Goal: Task Accomplishment & Management: Use online tool/utility

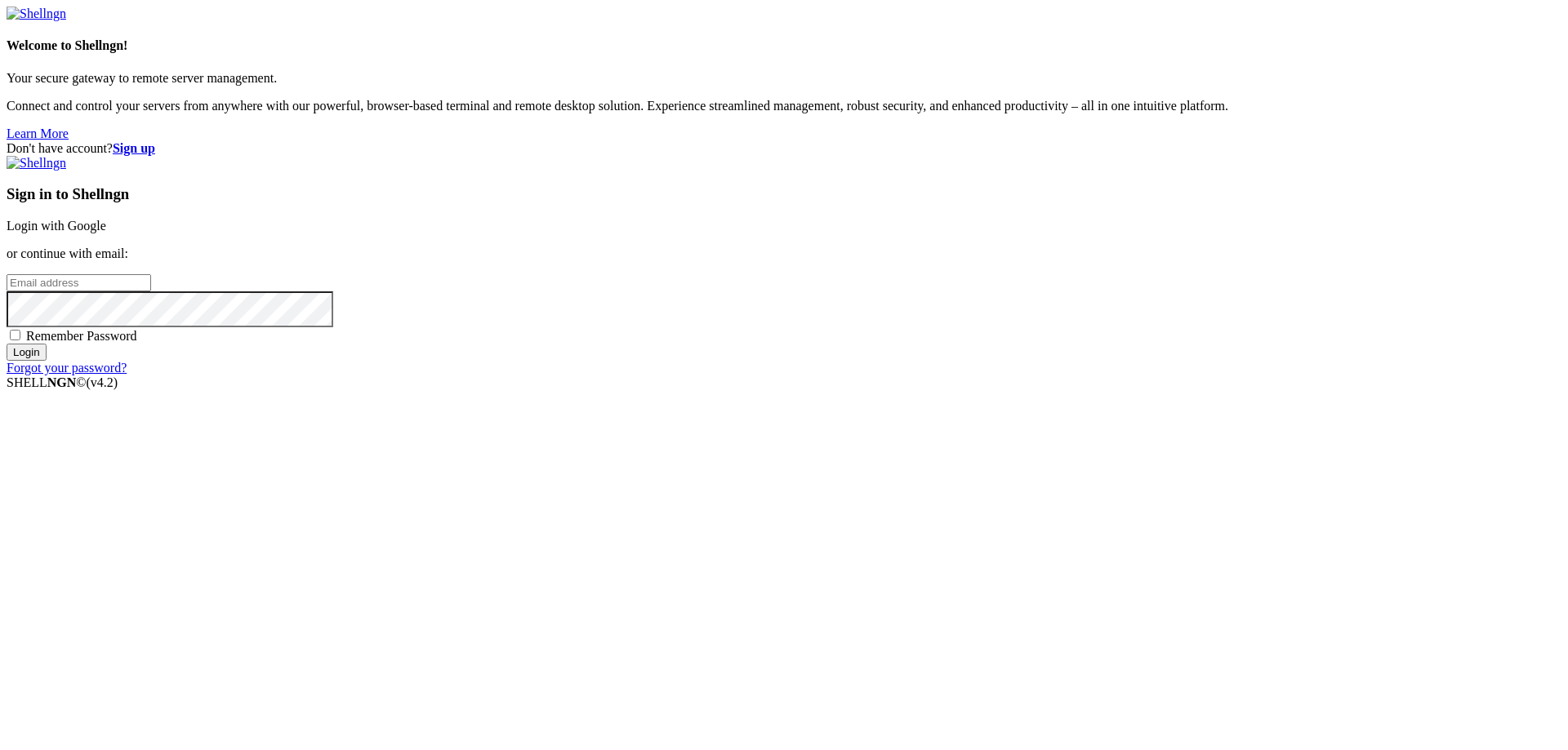
click at [151, 291] on input "email" at bounding box center [79, 283] width 145 height 17
type input "[EMAIL_ADDRESS][DOMAIN_NAME]"
click at [137, 343] on span "Remember Password" at bounding box center [82, 335] width 111 height 14
click at [20, 340] on input "Remember Password" at bounding box center [15, 334] width 11 height 11
checkbox input "true"
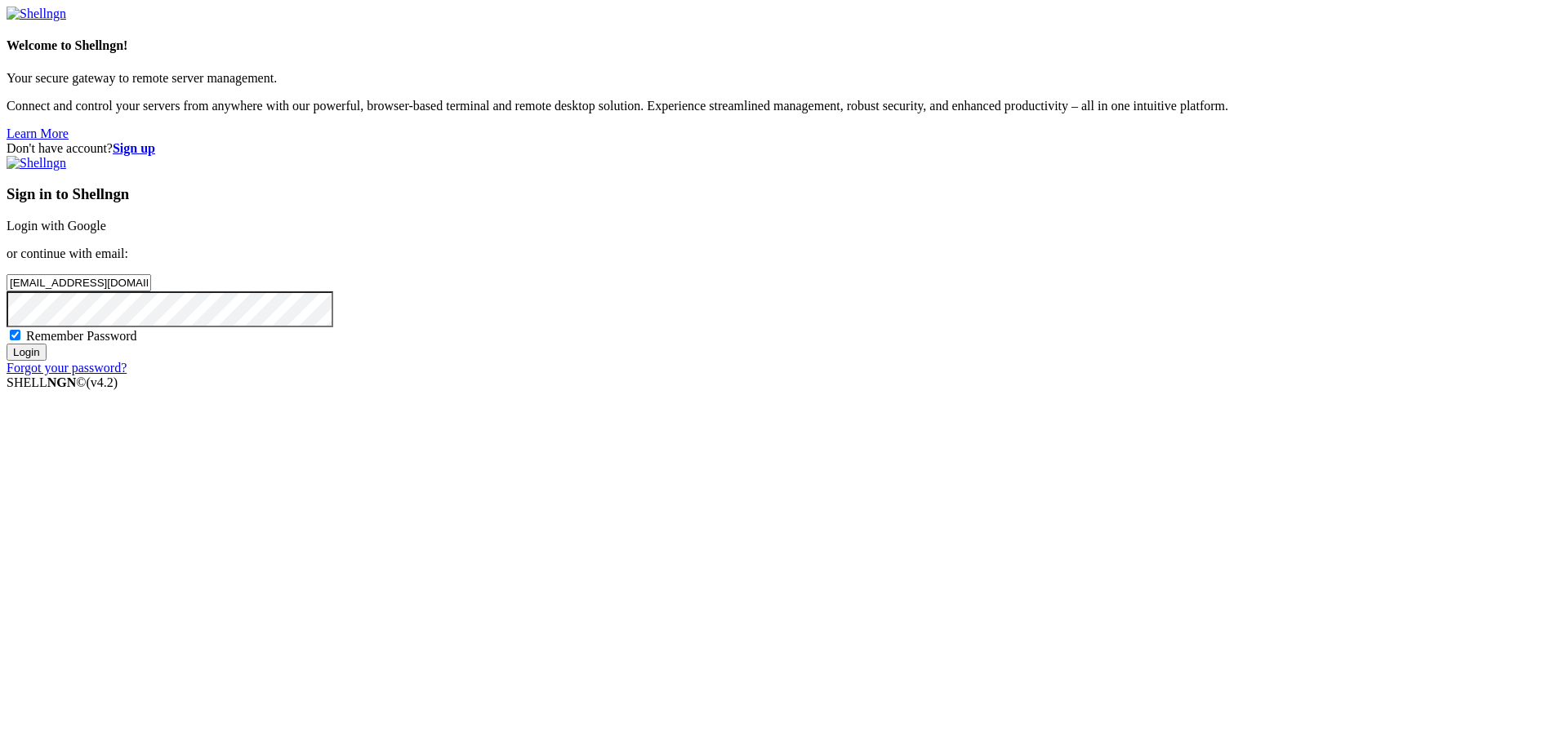
click at [47, 360] on input "Login" at bounding box center [26, 353] width 40 height 17
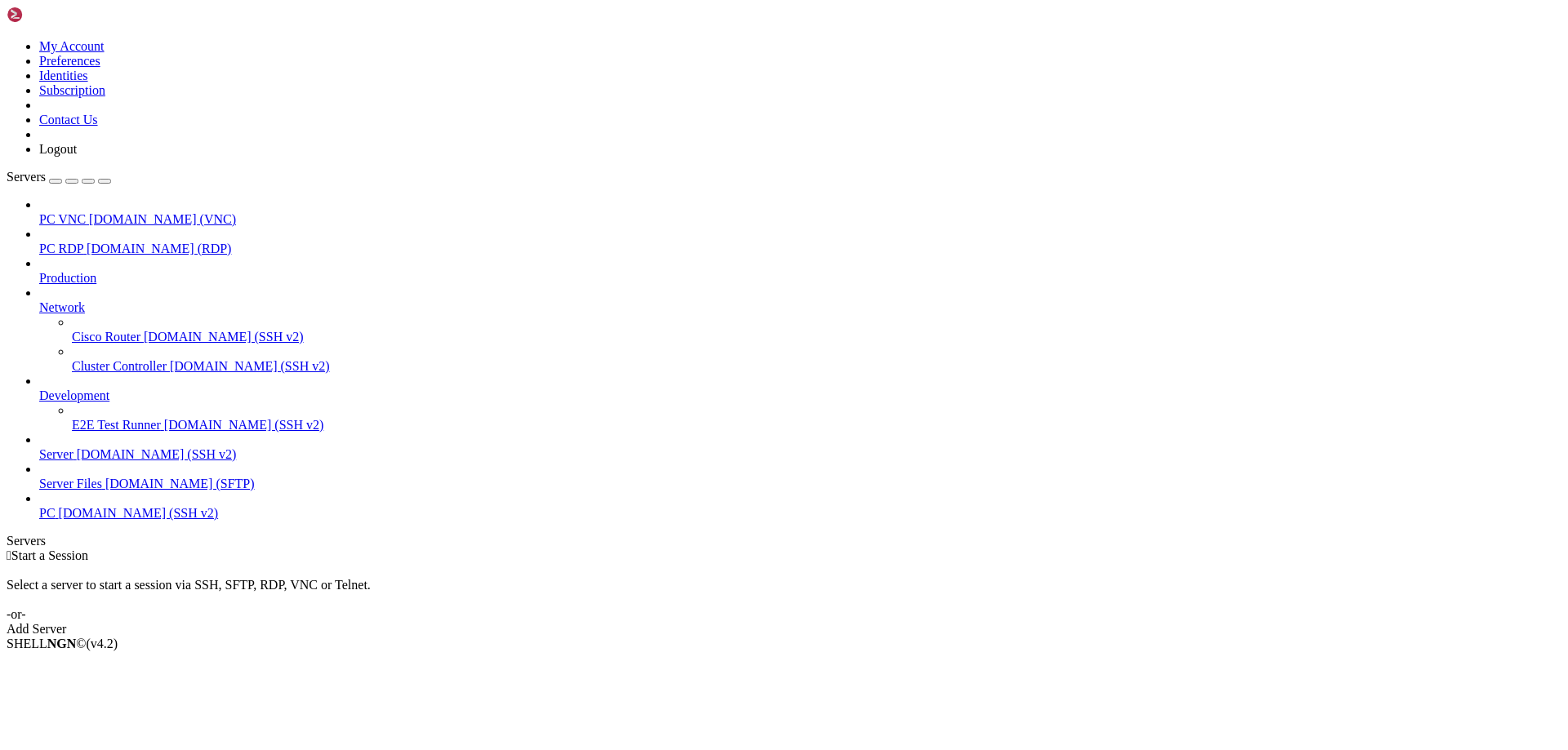
click at [86, 212] on span "PC VNC" at bounding box center [62, 219] width 47 height 14
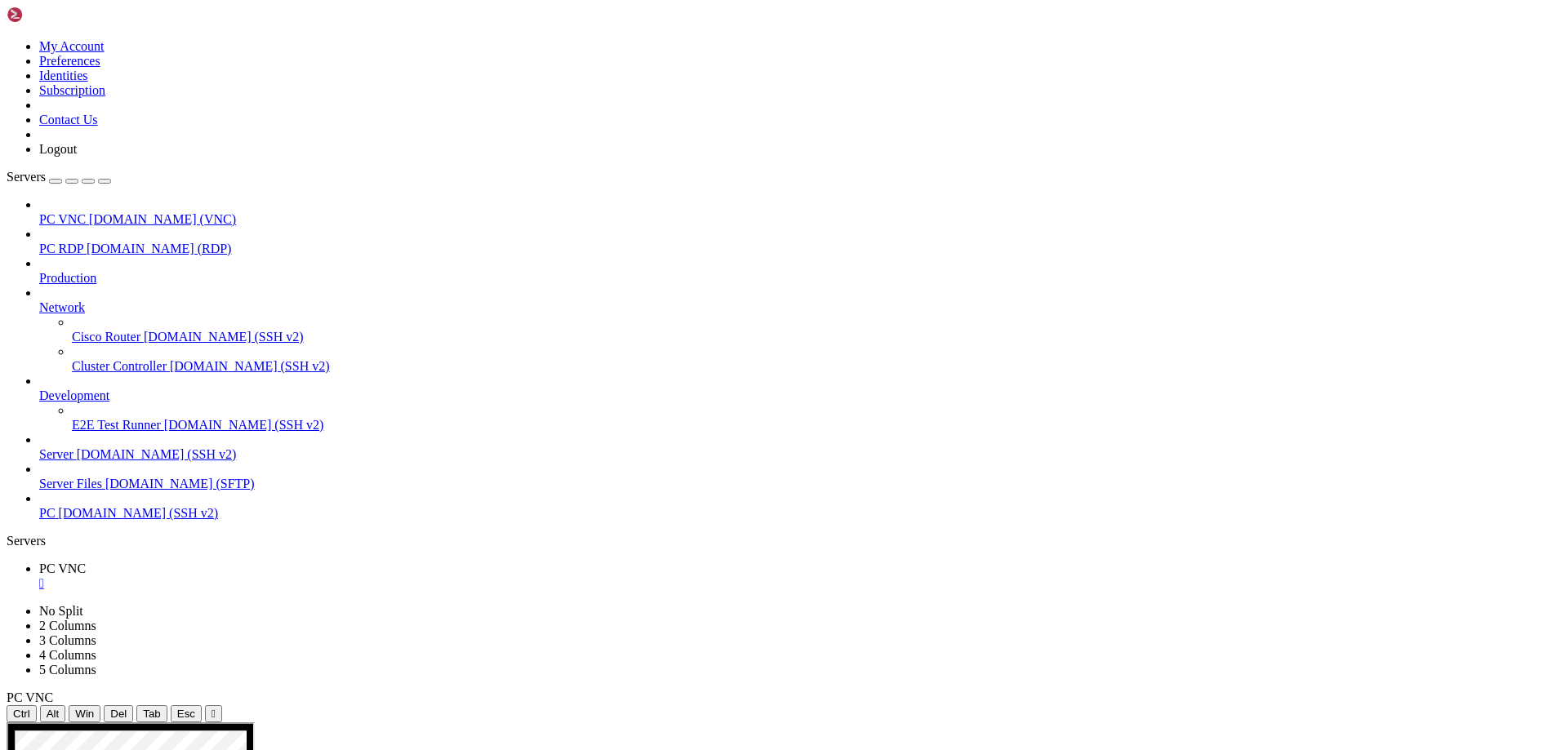
click at [105, 181] on icon "button" at bounding box center [105, 181] width 0 height 0
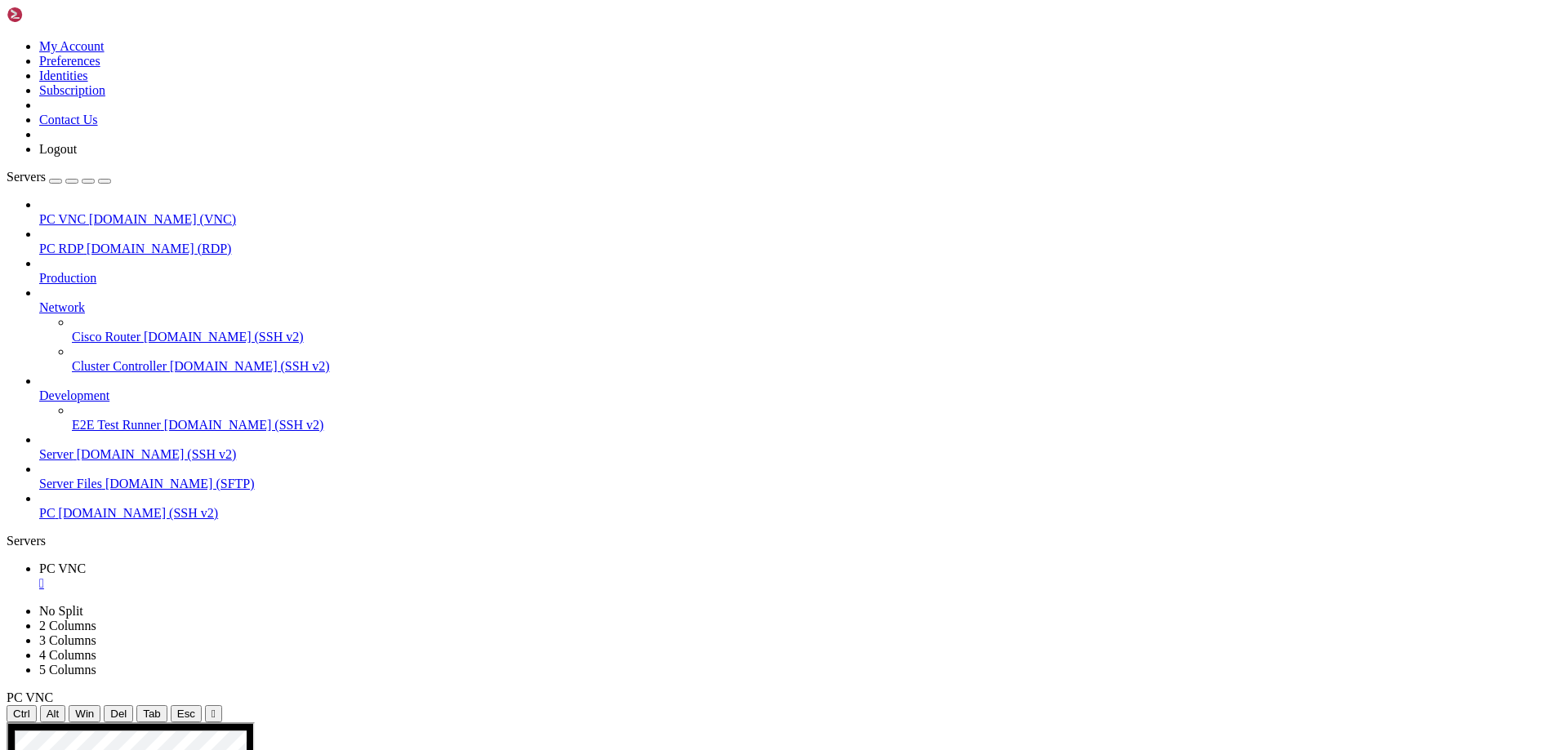
click at [7, 533] on div "Servers" at bounding box center [784, 540] width 1554 height 15
click at [74, 447] on span "Server" at bounding box center [55, 454] width 34 height 14
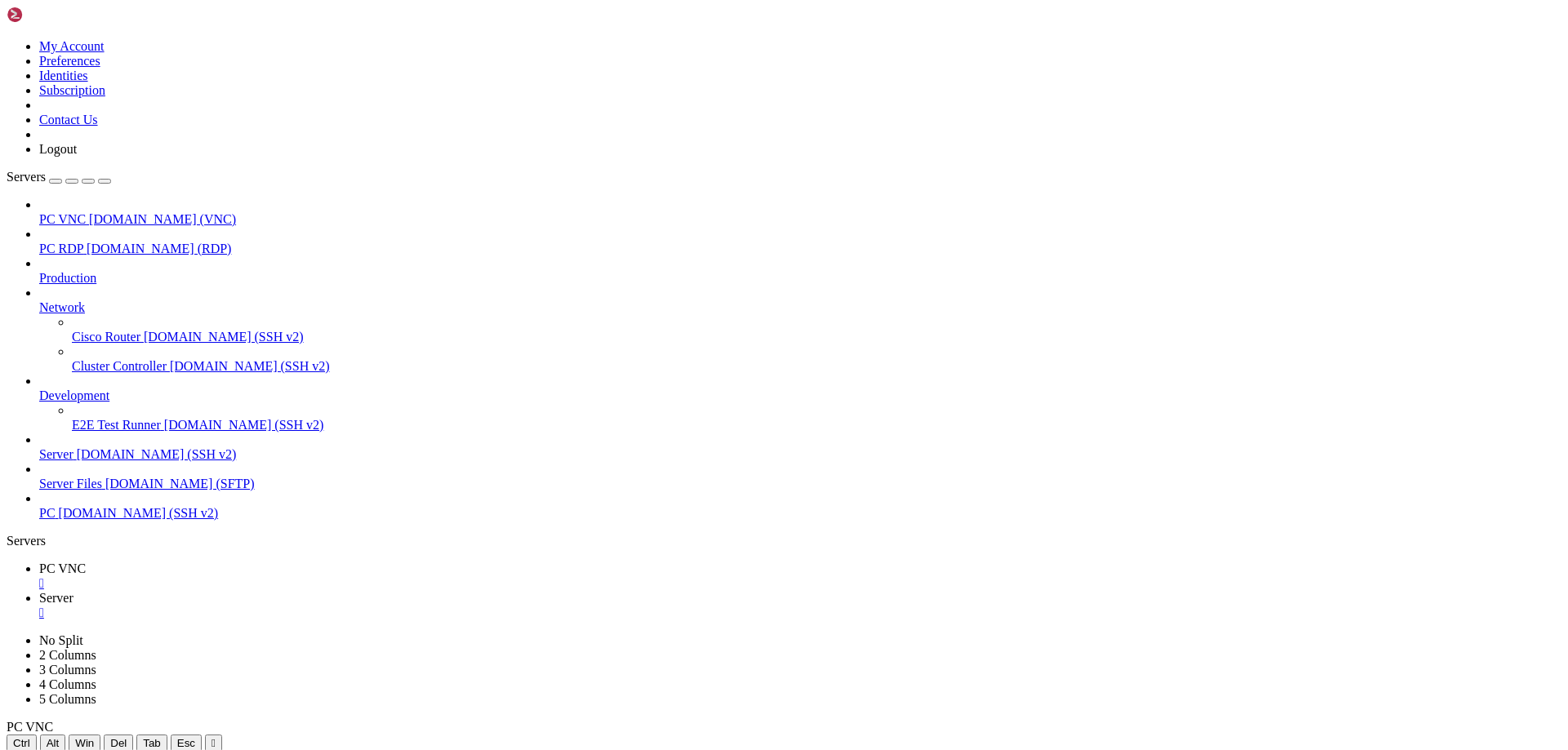
click at [105, 181] on icon "button" at bounding box center [105, 181] width 0 height 0
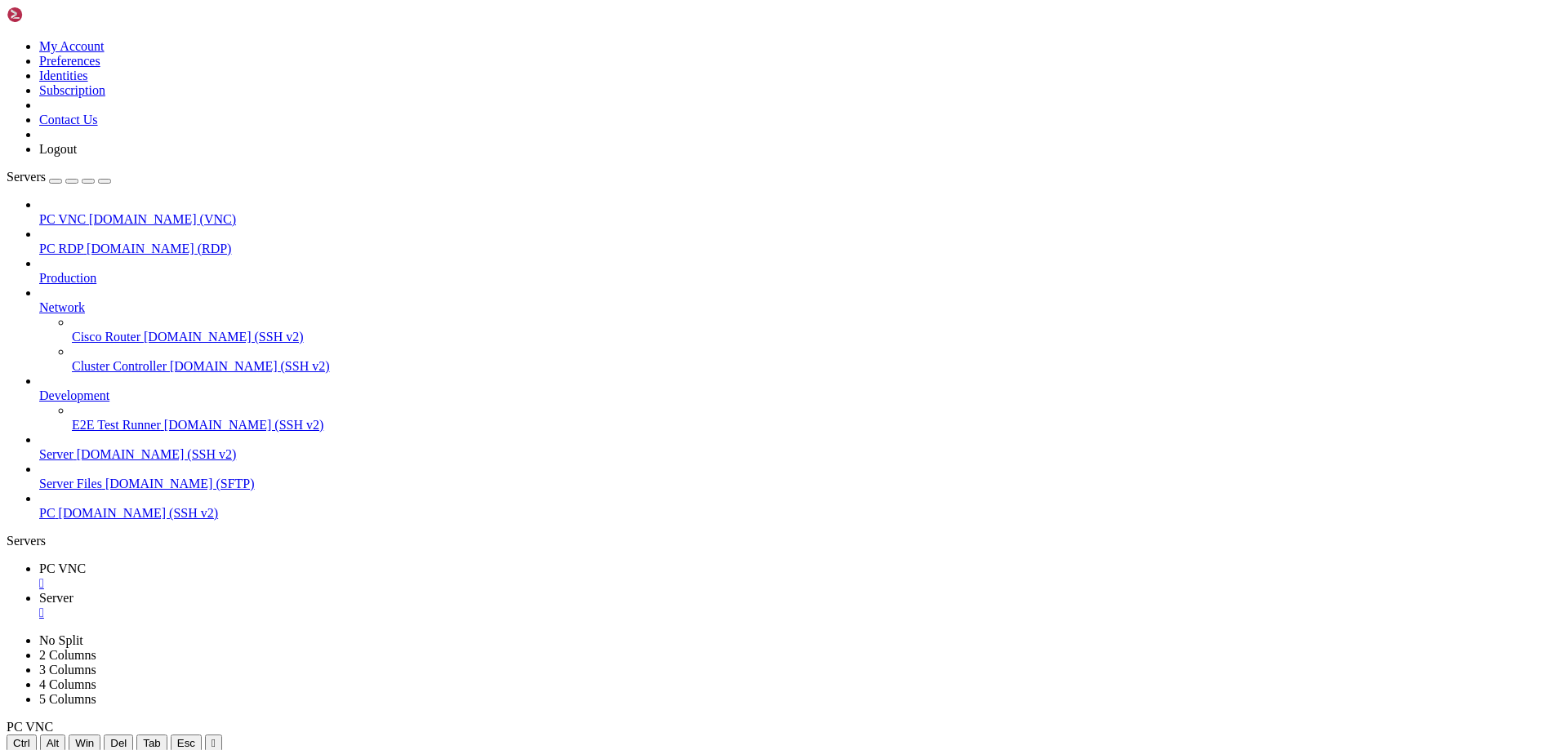
scroll to position [8, 2]
drag, startPoint x: 390, startPoint y: 1542, endPoint x: 17, endPoint y: 1473, distance: 379.3
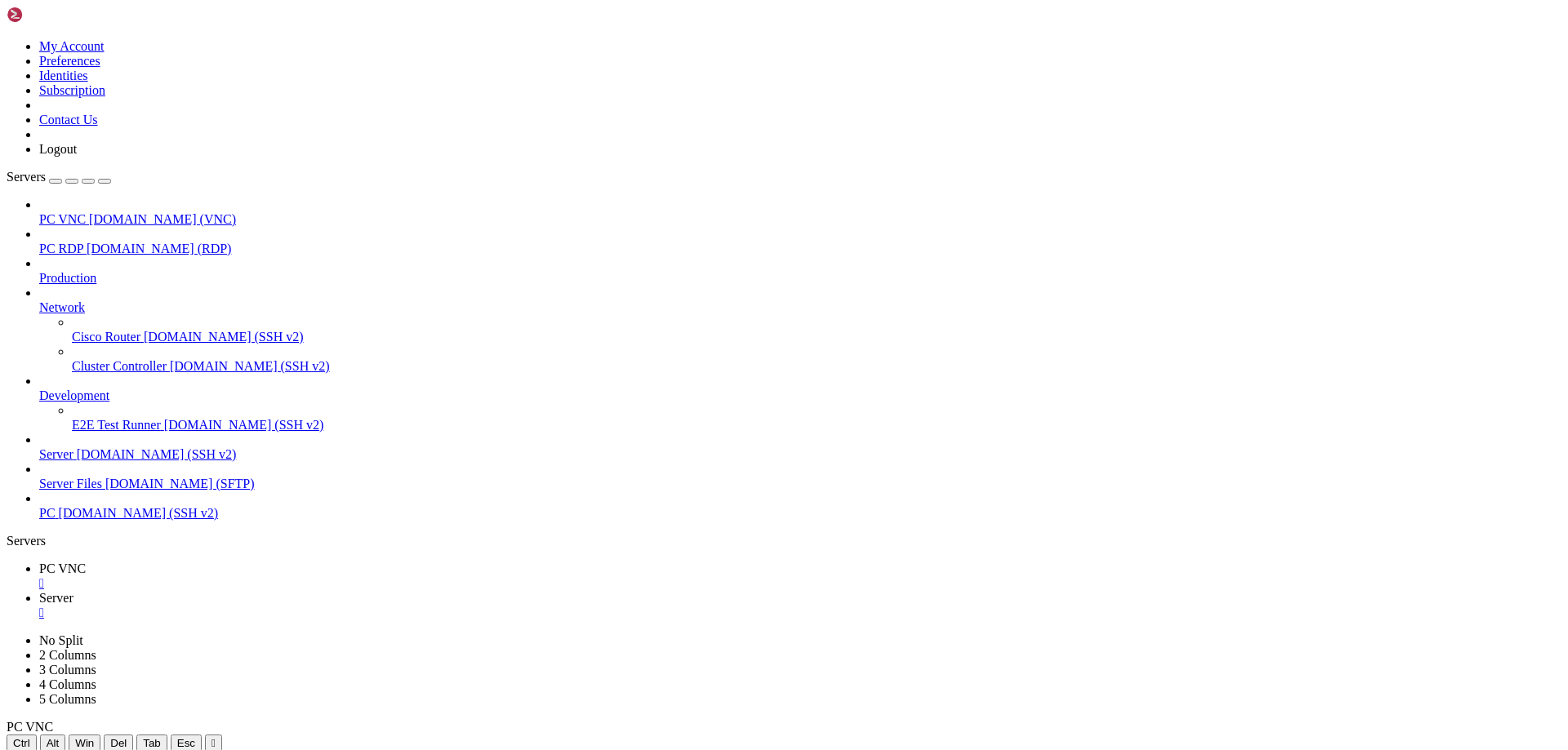
scroll to position [305, 0]
click at [39, 562] on link "PC VNC " at bounding box center [800, 576] width 1522 height 29
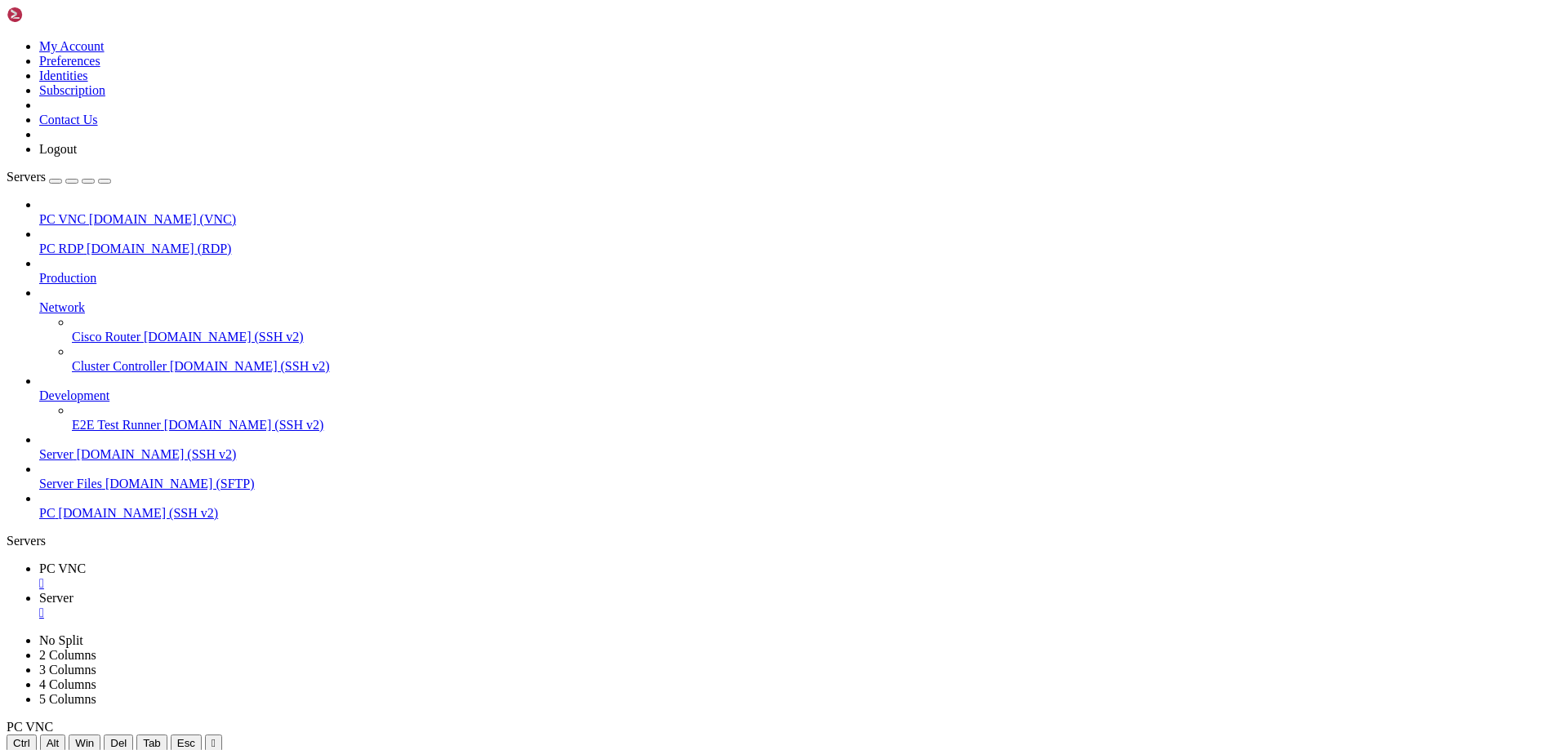
drag, startPoint x: 344, startPoint y: 949, endPoint x: 380, endPoint y: 951, distance: 36.1
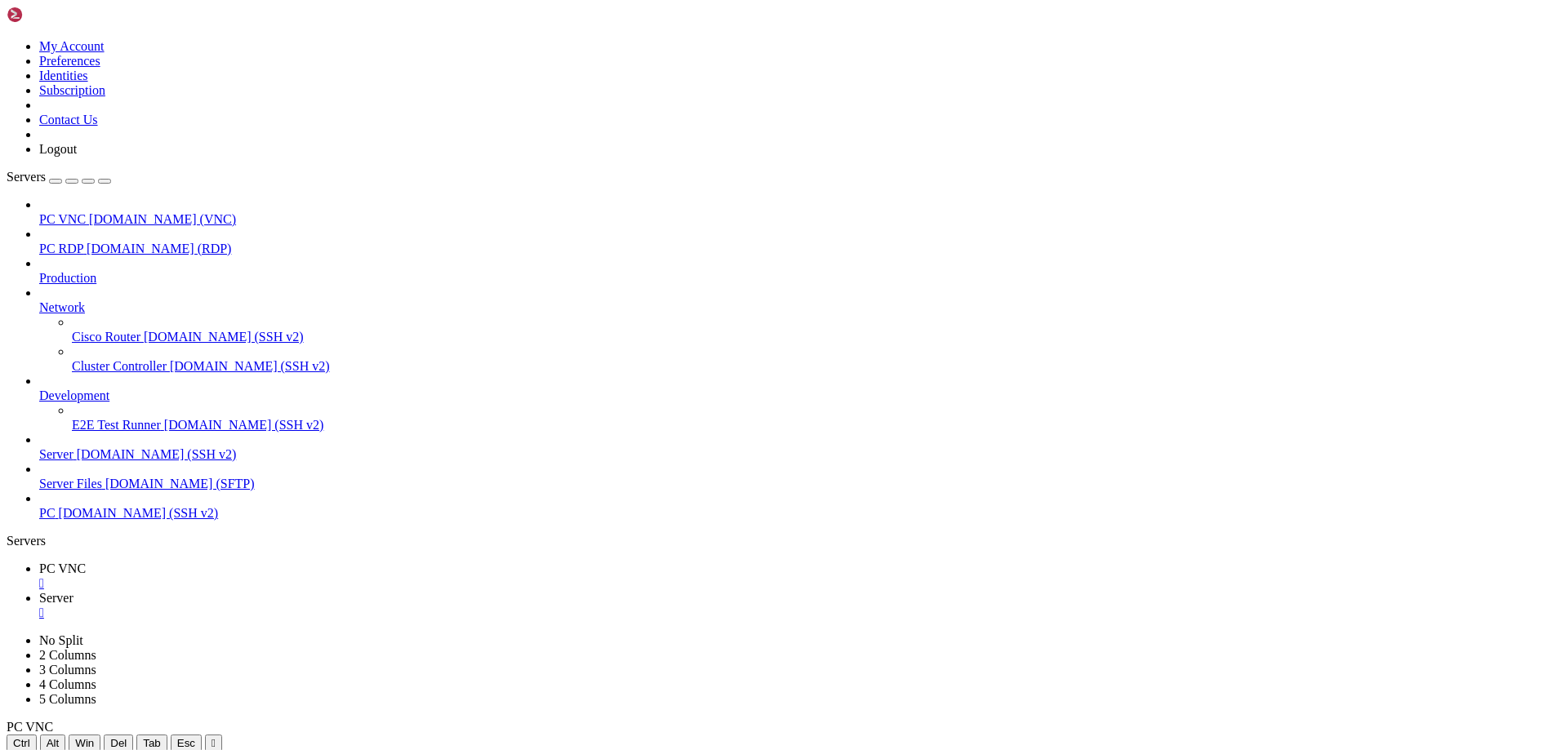
drag, startPoint x: 786, startPoint y: 1298, endPoint x: 736, endPoint y: 1251, distance: 68.6
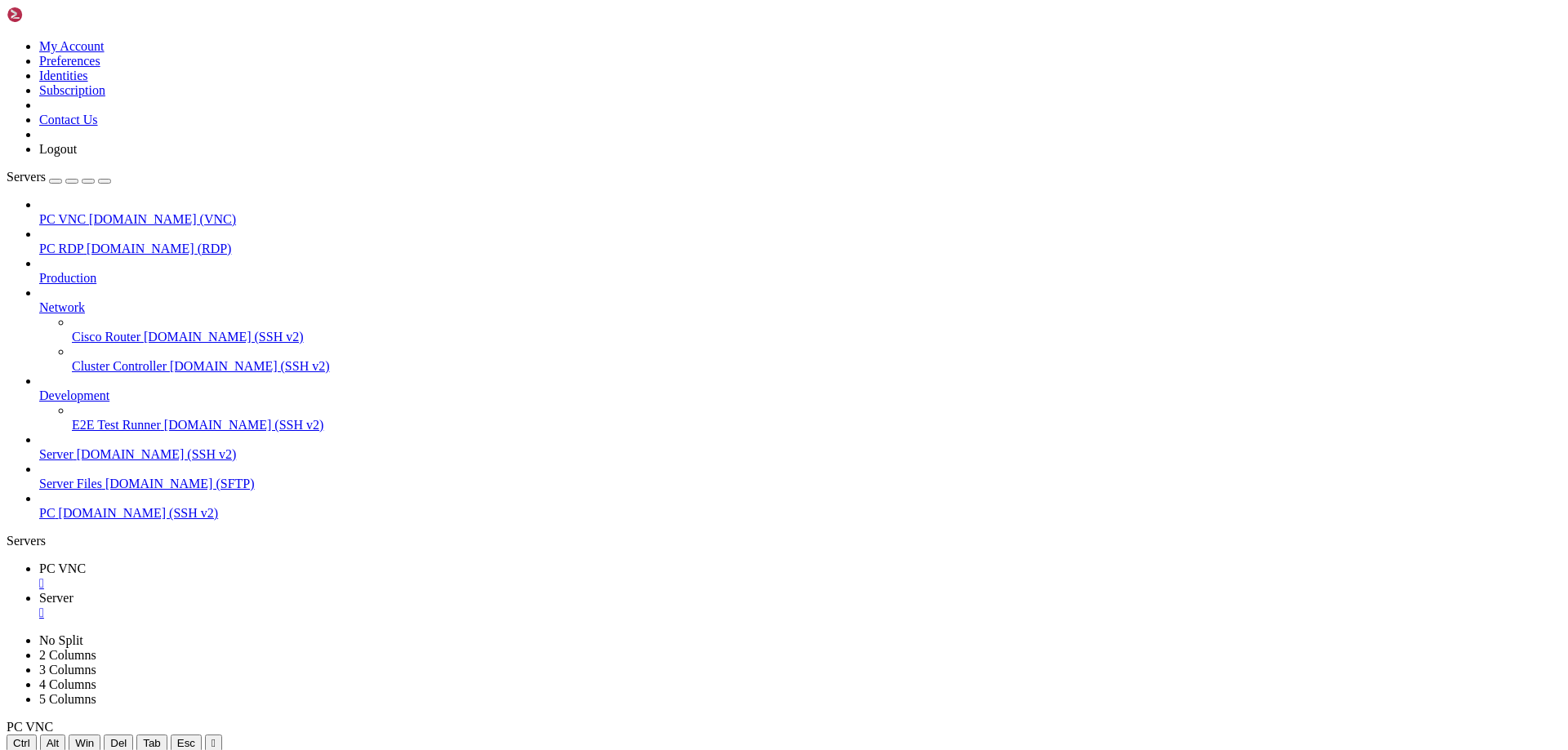
click at [39, 591] on icon at bounding box center [39, 597] width 0 height 14
click at [58, 562] on span "PC VNC" at bounding box center [62, 568] width 47 height 14
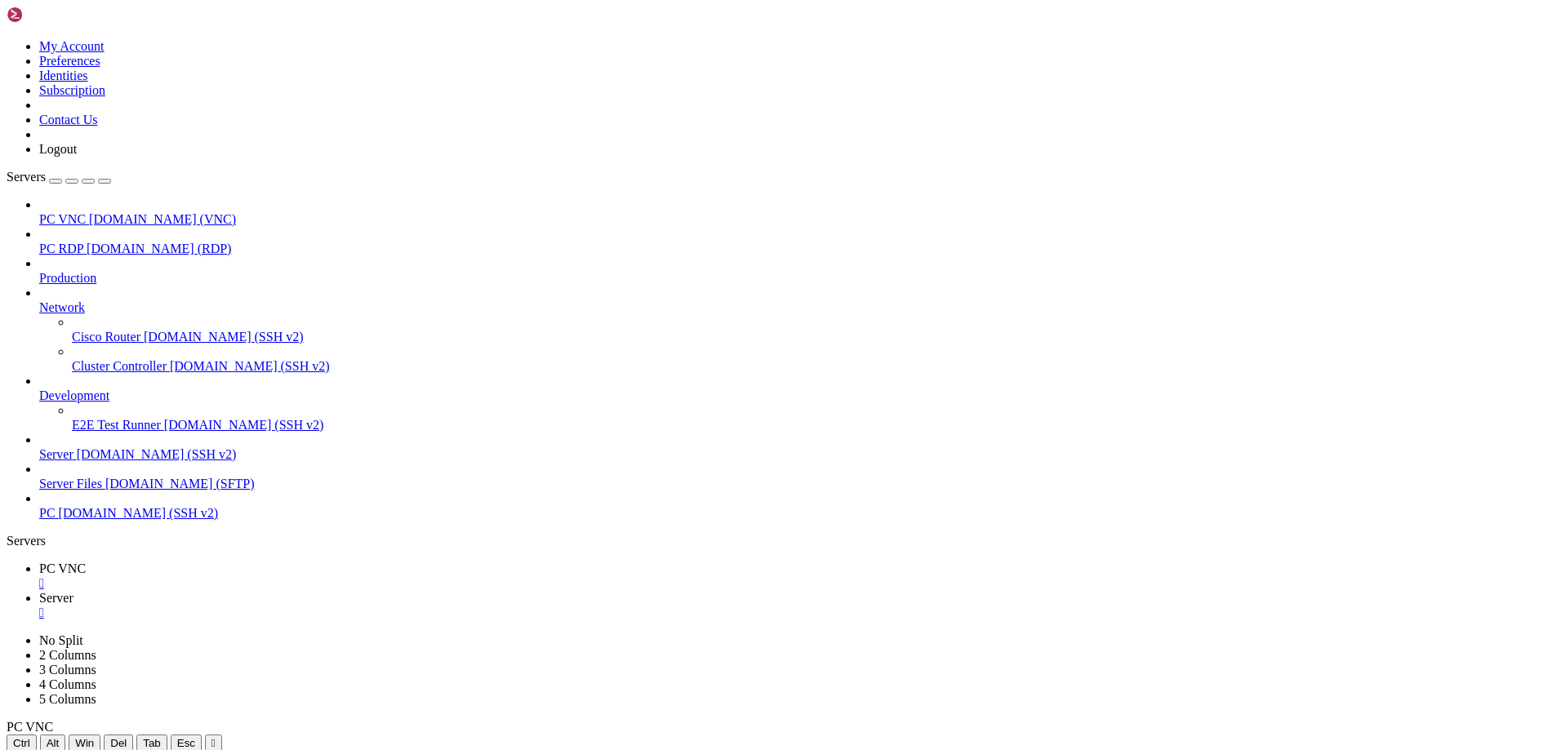
click at [8, 533] on div "Servers" at bounding box center [784, 540] width 1554 height 15
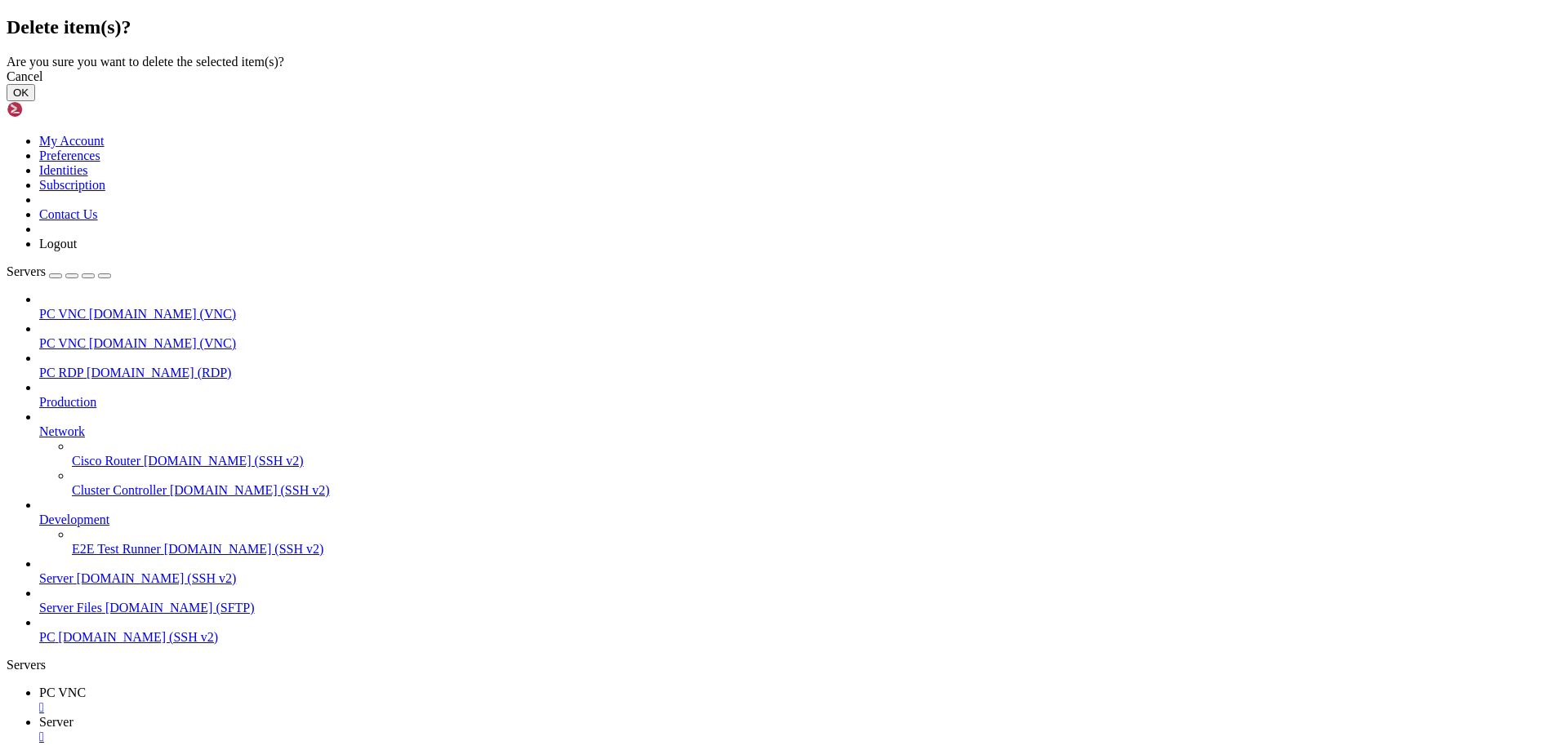
click at [35, 101] on button "OK" at bounding box center [20, 93] width 28 height 17
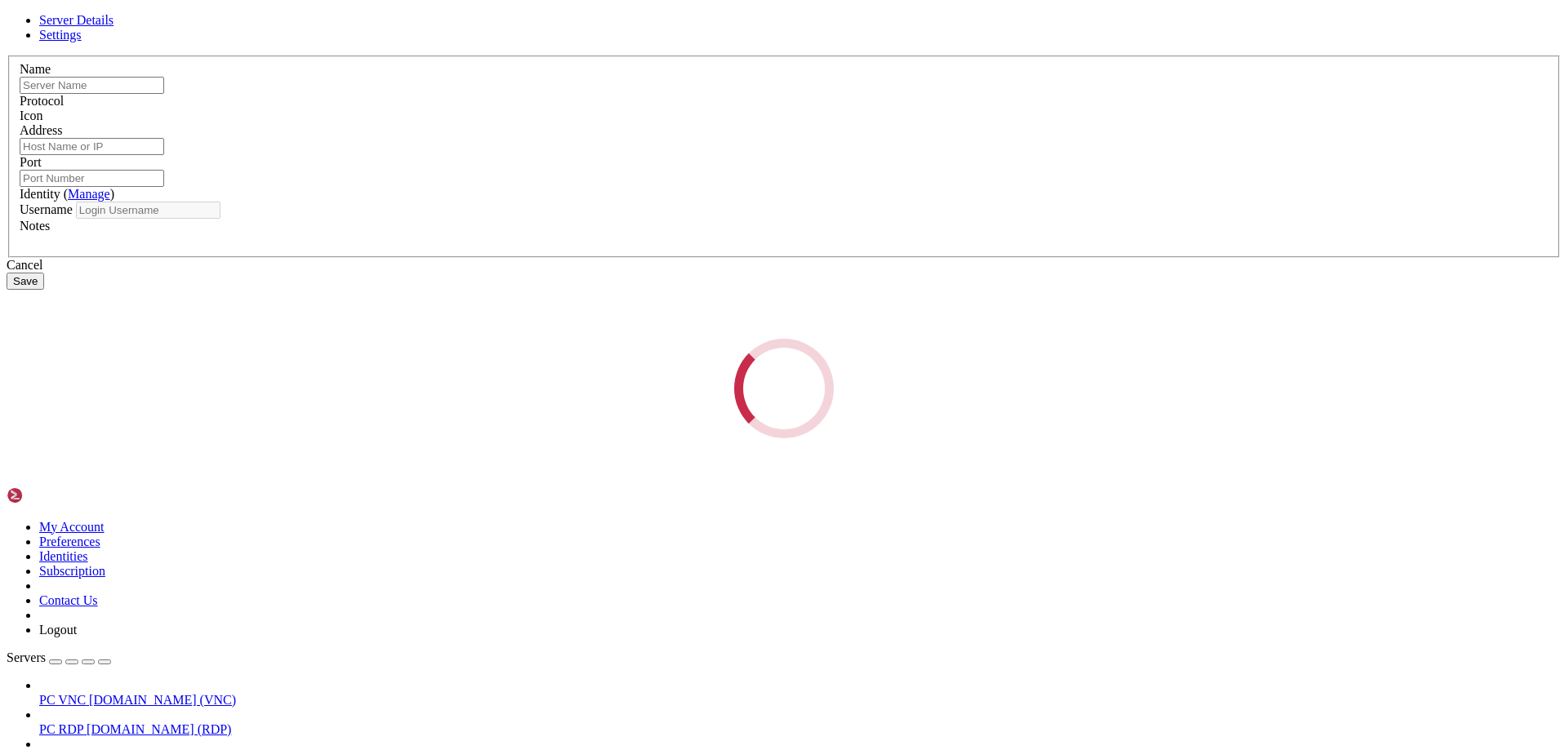
type input "PC VNC"
type input "[DOMAIN_NAME]"
type input "5900"
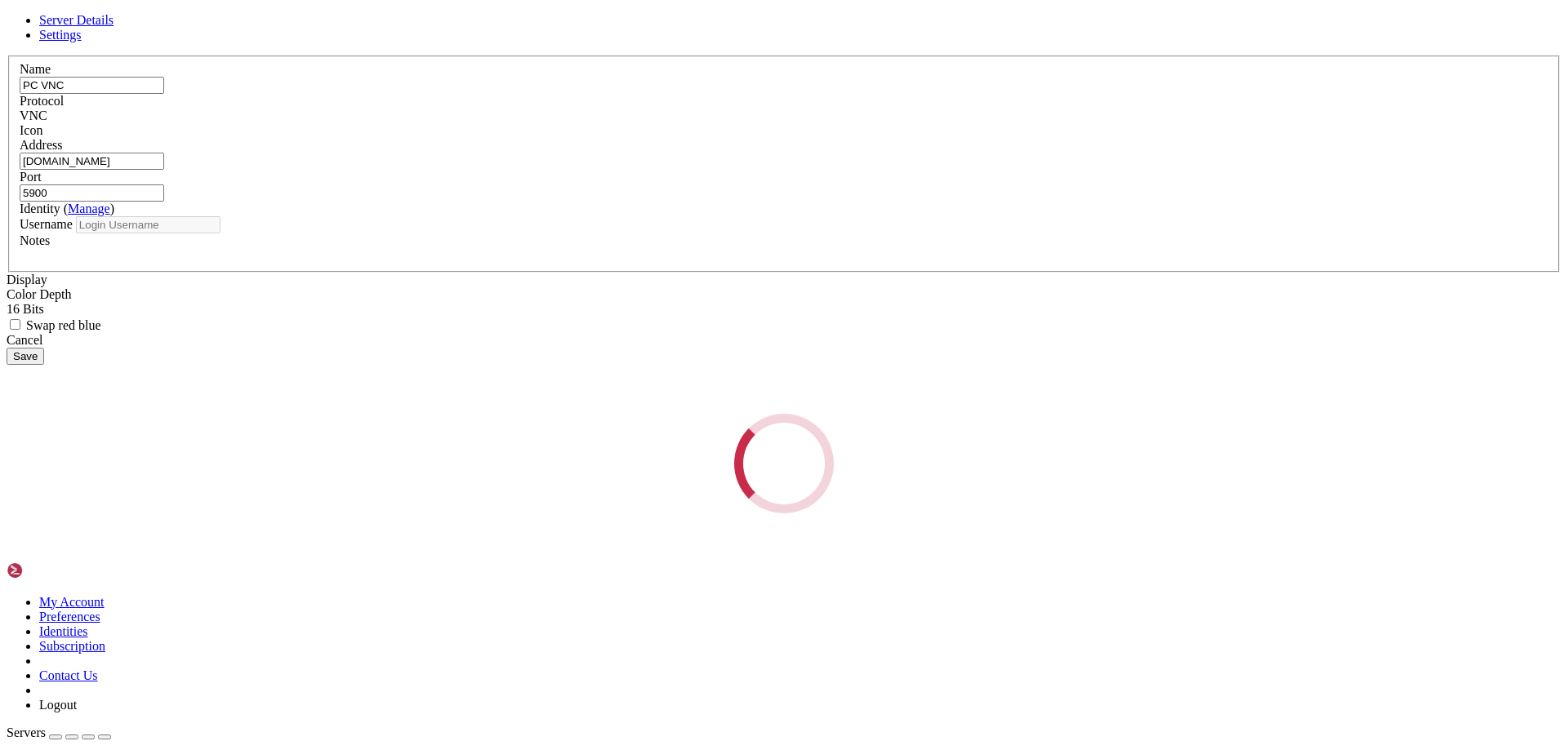
type input "gingerphoenix10"
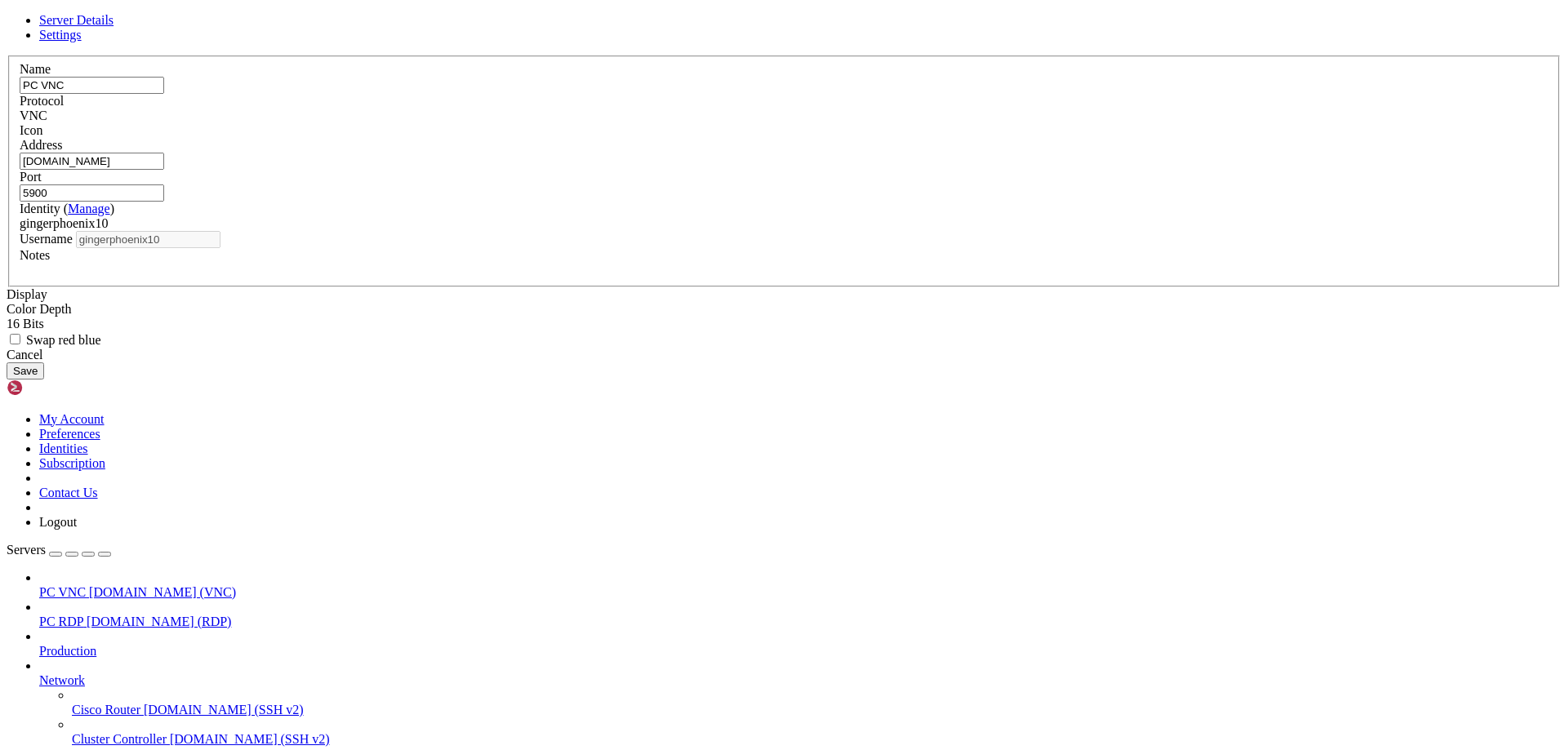
click at [82, 42] on span "Settings" at bounding box center [60, 35] width 43 height 14
click at [7, 55] on link at bounding box center [7, 55] width 0 height 0
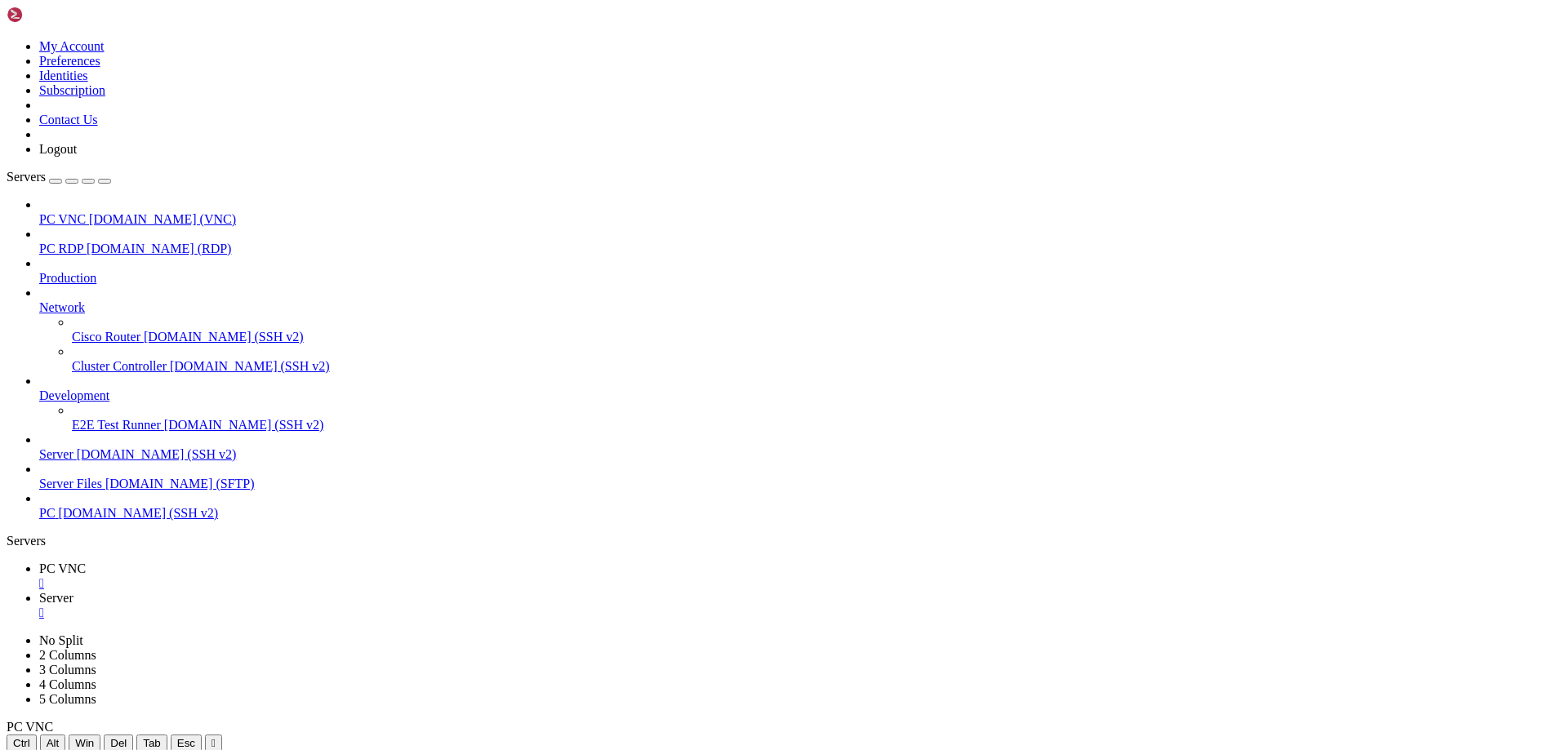
click at [333, 591] on link "Server " at bounding box center [800, 605] width 1522 height 29
click at [261, 562] on link "PC VNC " at bounding box center [800, 576] width 1522 height 29
click at [339, 591] on link "Server " at bounding box center [800, 605] width 1522 height 29
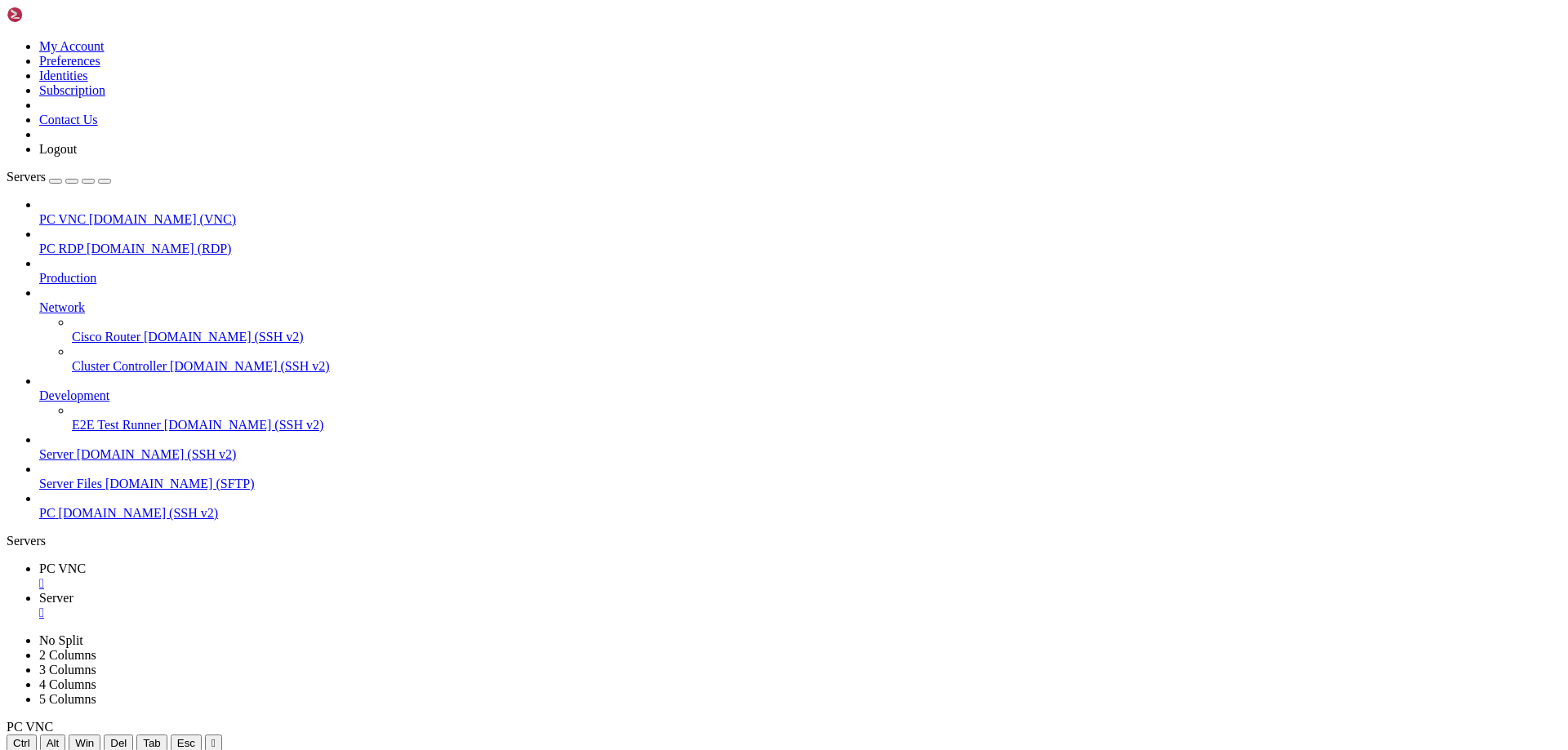
click at [39, 562] on icon at bounding box center [39, 568] width 0 height 14
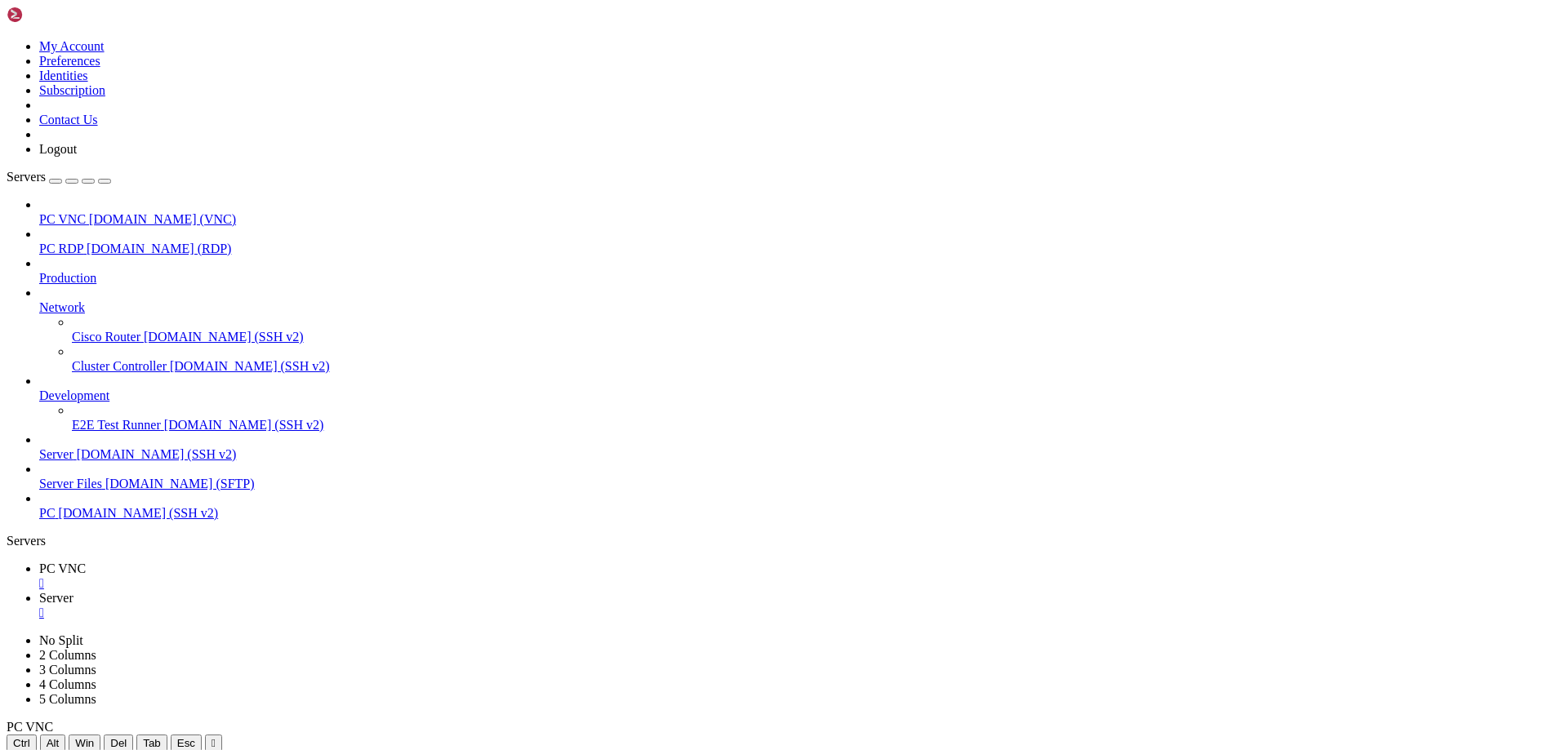
click at [288, 576] on div "" at bounding box center [800, 583] width 1522 height 15
click at [156, 212] on link "PC VNC [DOMAIN_NAME] (VNC)" at bounding box center [800, 219] width 1522 height 15
click at [225, 562] on link "Server " at bounding box center [800, 576] width 1522 height 29
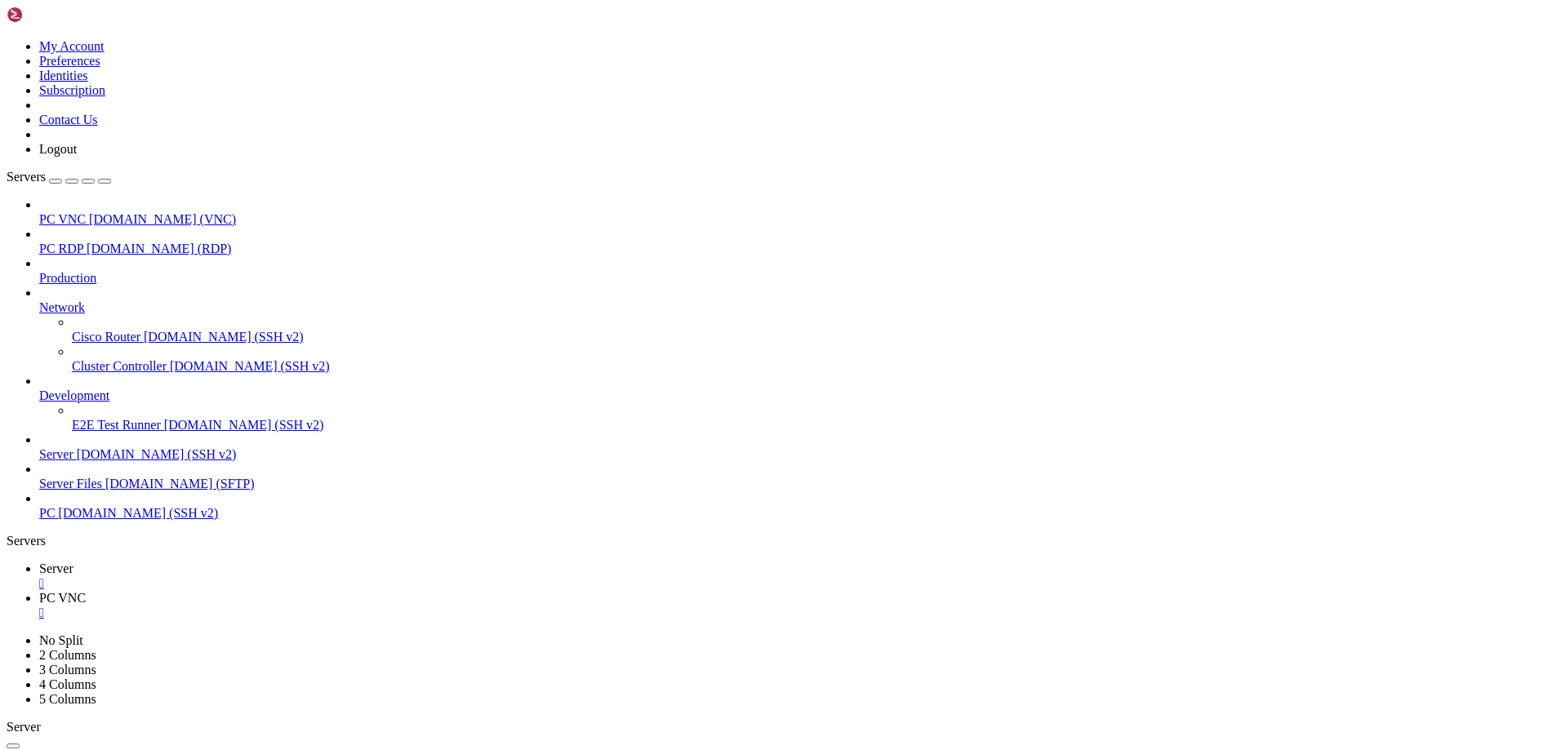
scroll to position [416, 0]
click at [86, 591] on span "PC VNC" at bounding box center [62, 597] width 47 height 14
click at [55, 520] on span "PC" at bounding box center [47, 513] width 17 height 14
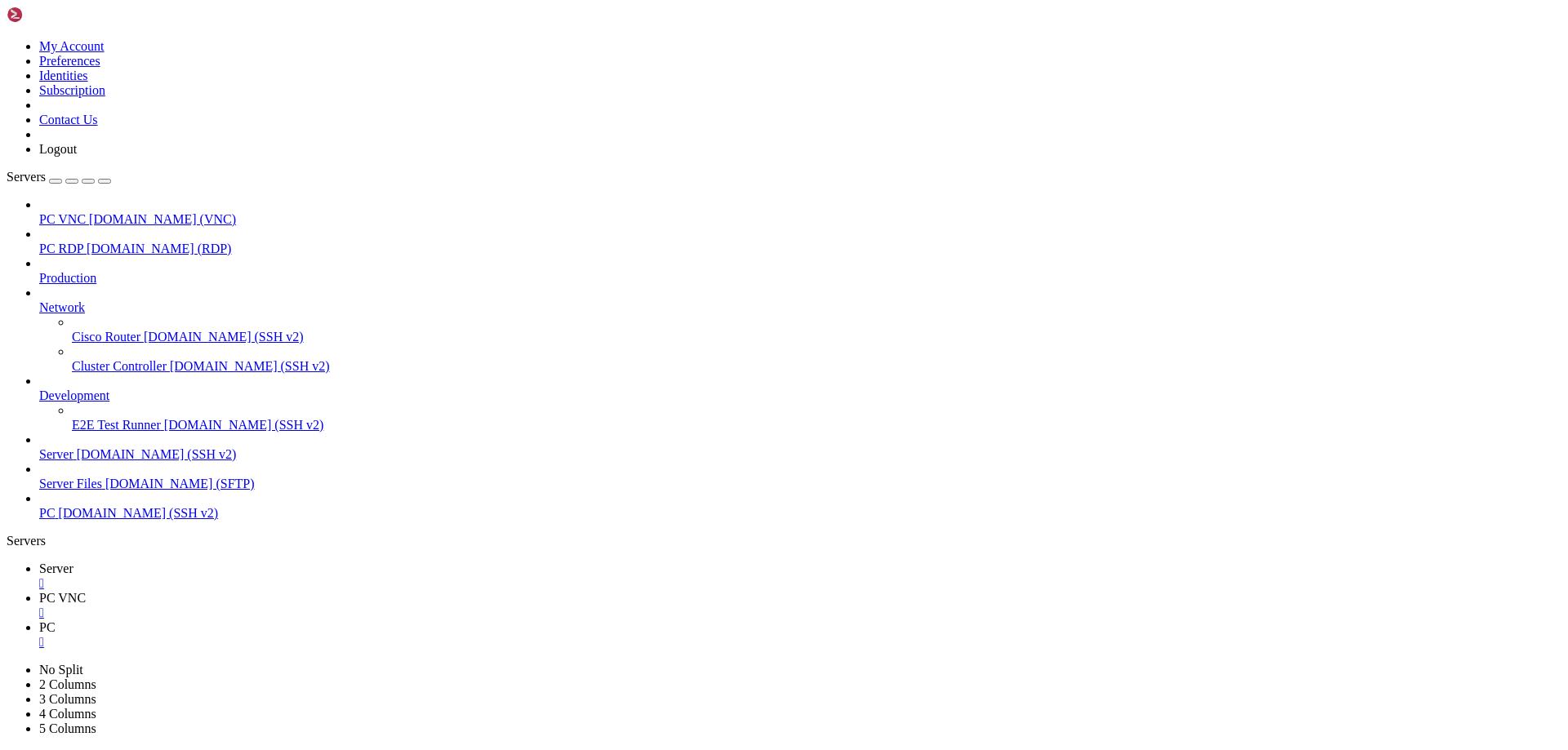
click at [86, 591] on span "PC VNC" at bounding box center [62, 597] width 47 height 14
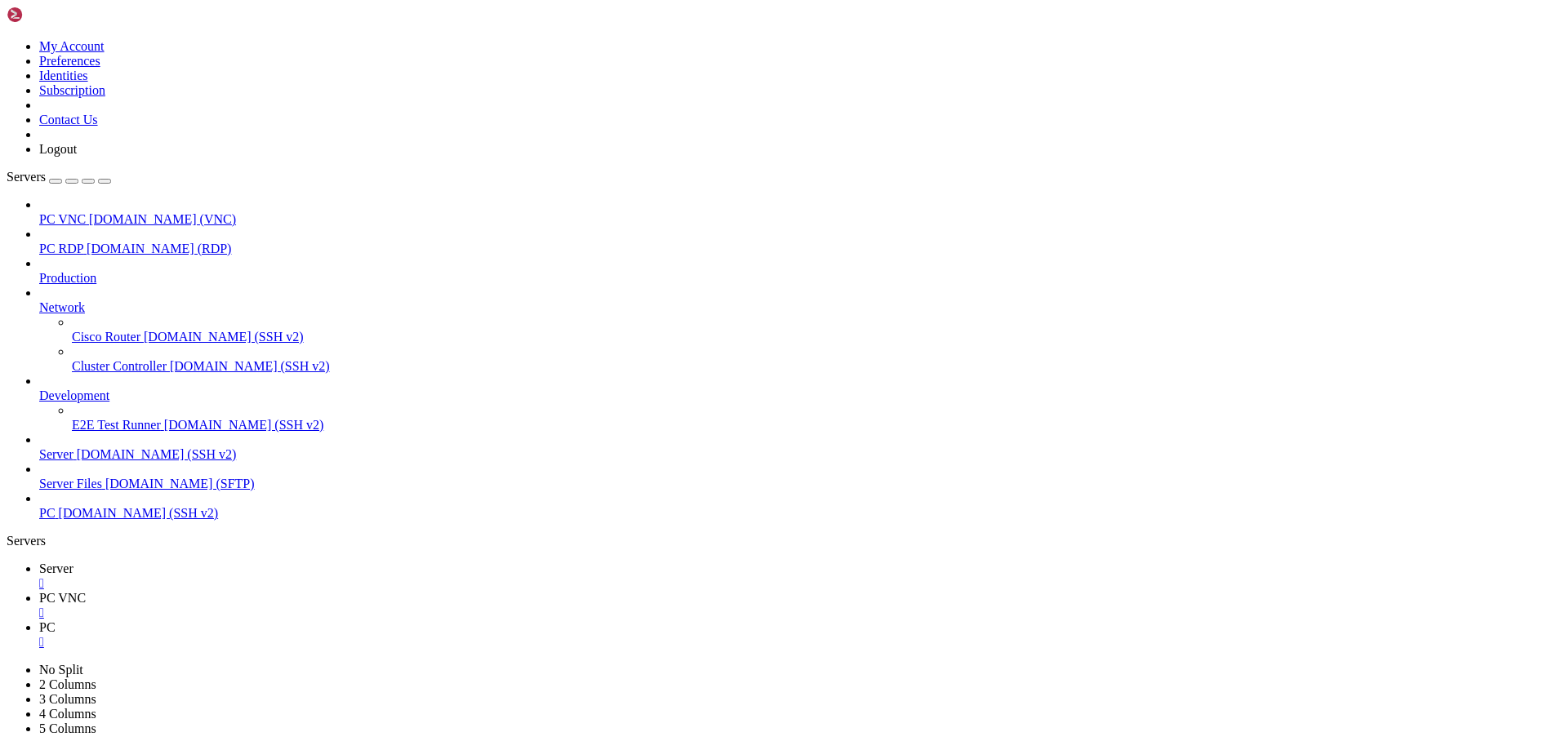
click at [84, 242] on span "PC RDP" at bounding box center [60, 249] width 44 height 14
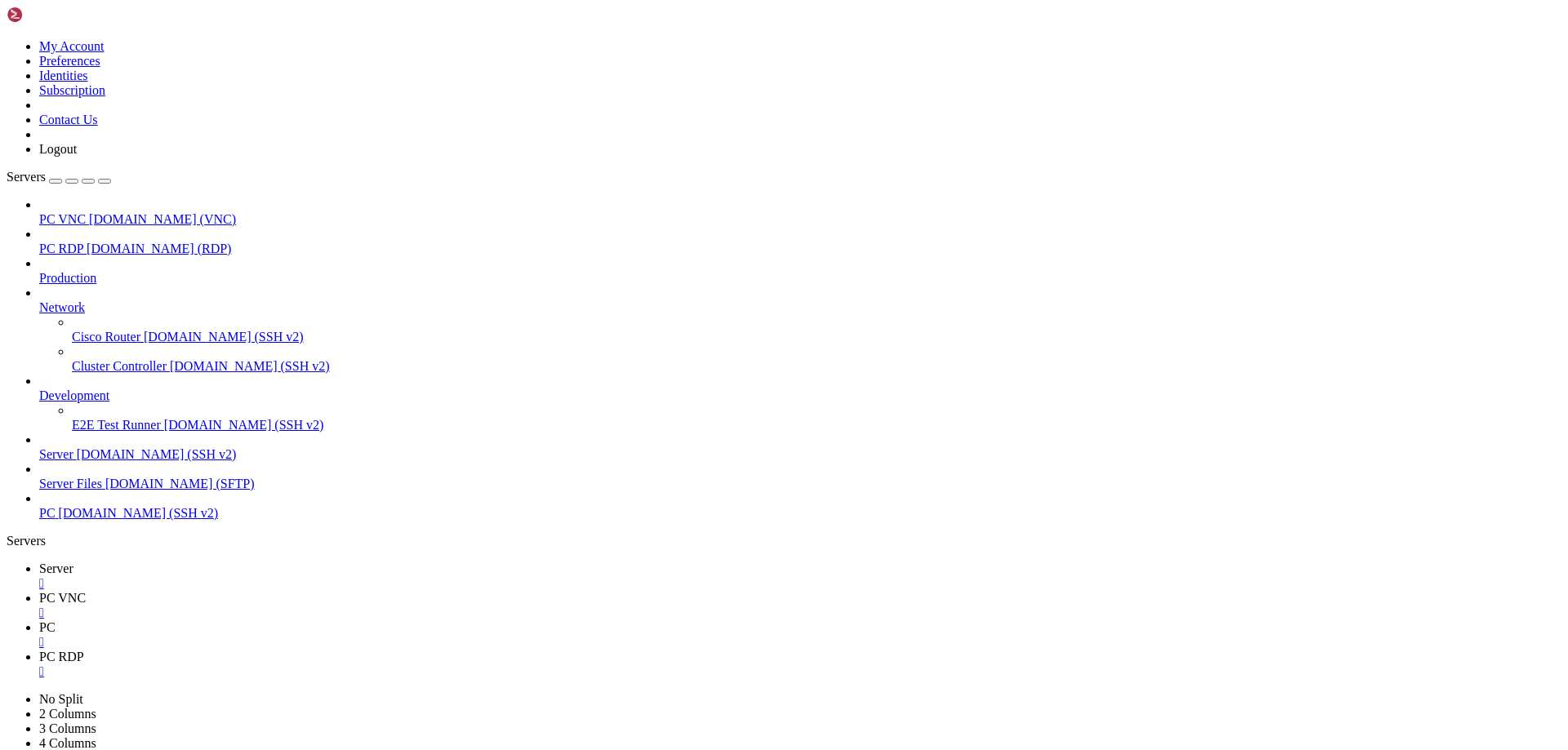
click at [74, 562] on span "Server" at bounding box center [55, 568] width 34 height 14
click at [86, 591] on span "PC VNC" at bounding box center [62, 597] width 47 height 14
click at [39, 562] on icon at bounding box center [39, 568] width 0 height 14
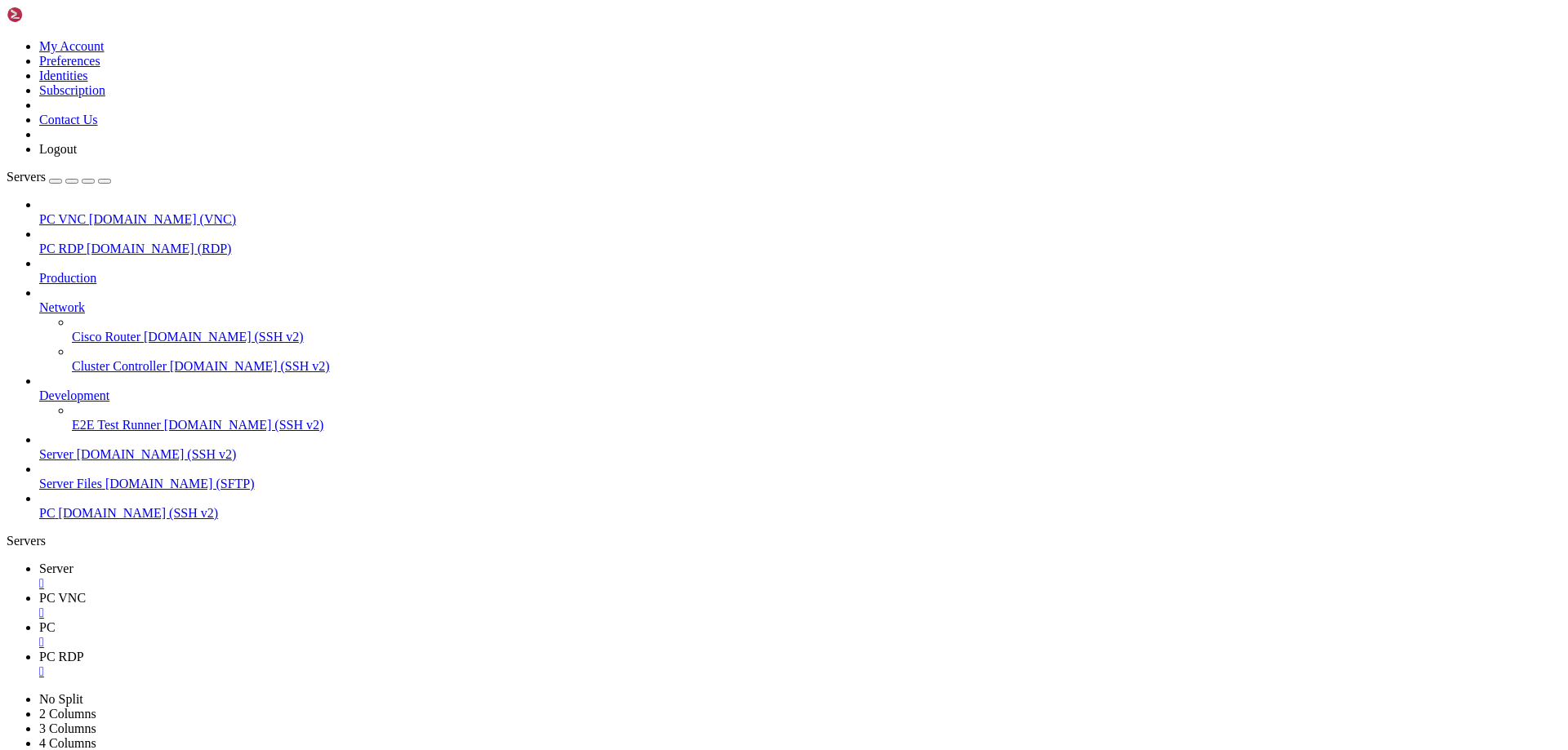
click at [55, 516] on span "PC" at bounding box center [47, 513] width 17 height 14
click at [240, 562] on link "Server " at bounding box center [800, 576] width 1522 height 29
click at [577, 679] on link "PC " at bounding box center [800, 694] width 1522 height 29
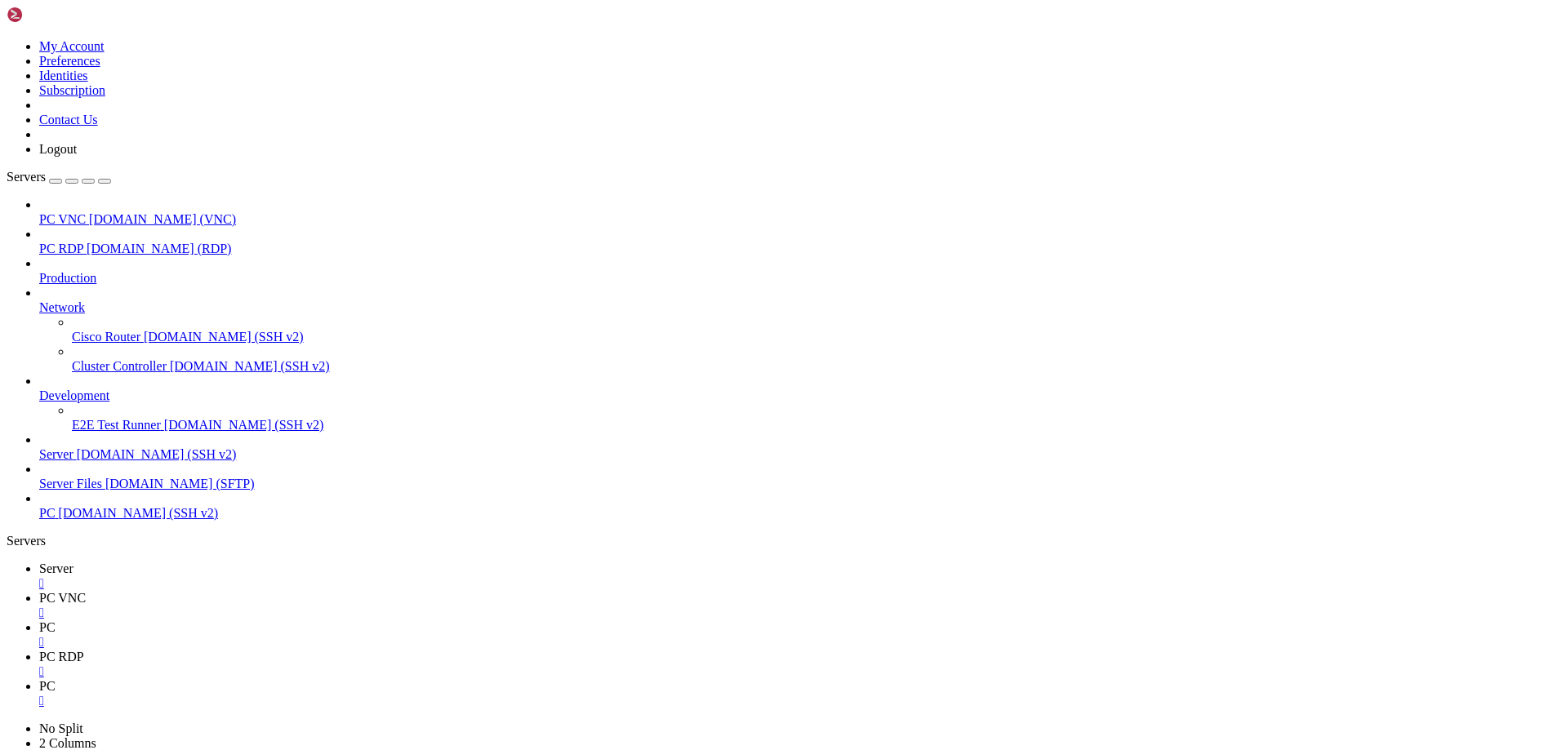
click at [39, 562] on icon at bounding box center [39, 568] width 0 height 14
click at [55, 679] on span "PC" at bounding box center [47, 686] width 17 height 14
drag, startPoint x: 232, startPoint y: 22, endPoint x: 385, endPoint y: 23, distance: 153.0
click at [232, 562] on link "Server " at bounding box center [800, 576] width 1522 height 29
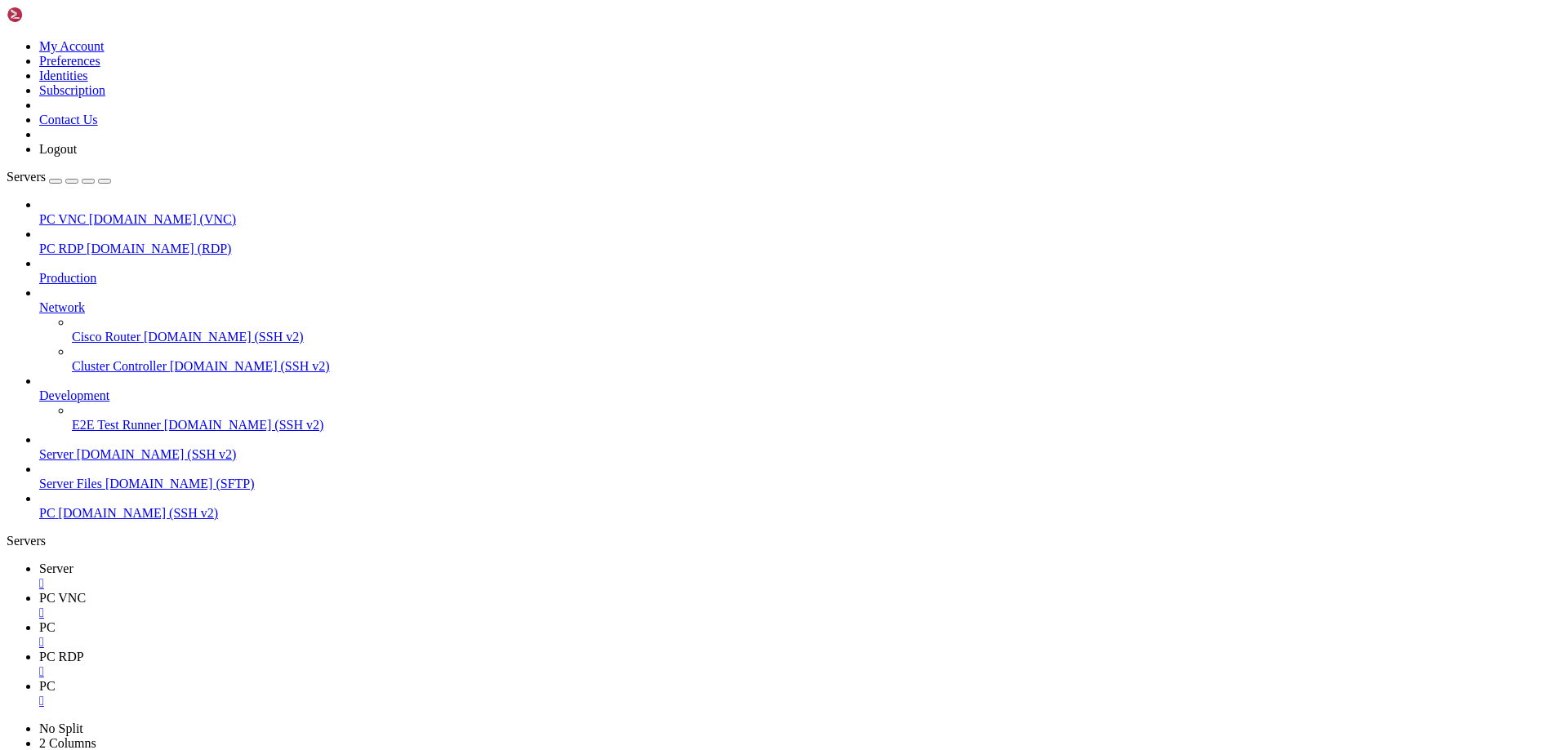
click at [55, 679] on span "PC" at bounding box center [47, 686] width 17 height 14
drag, startPoint x: 85, startPoint y: 1934, endPoint x: 387, endPoint y: 2219, distance: 415.2
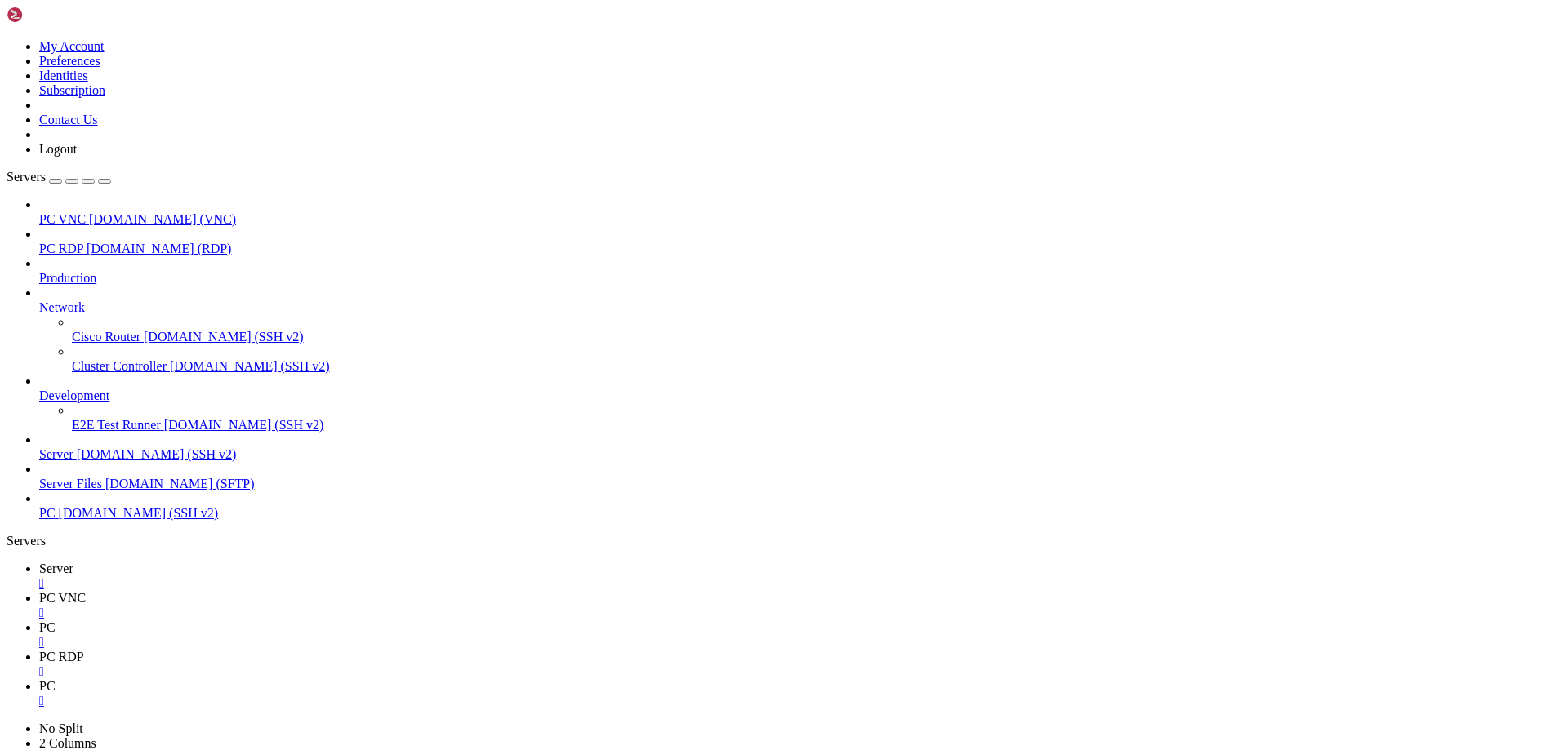
click at [334, 591] on link "PC VNC " at bounding box center [800, 605] width 1522 height 29
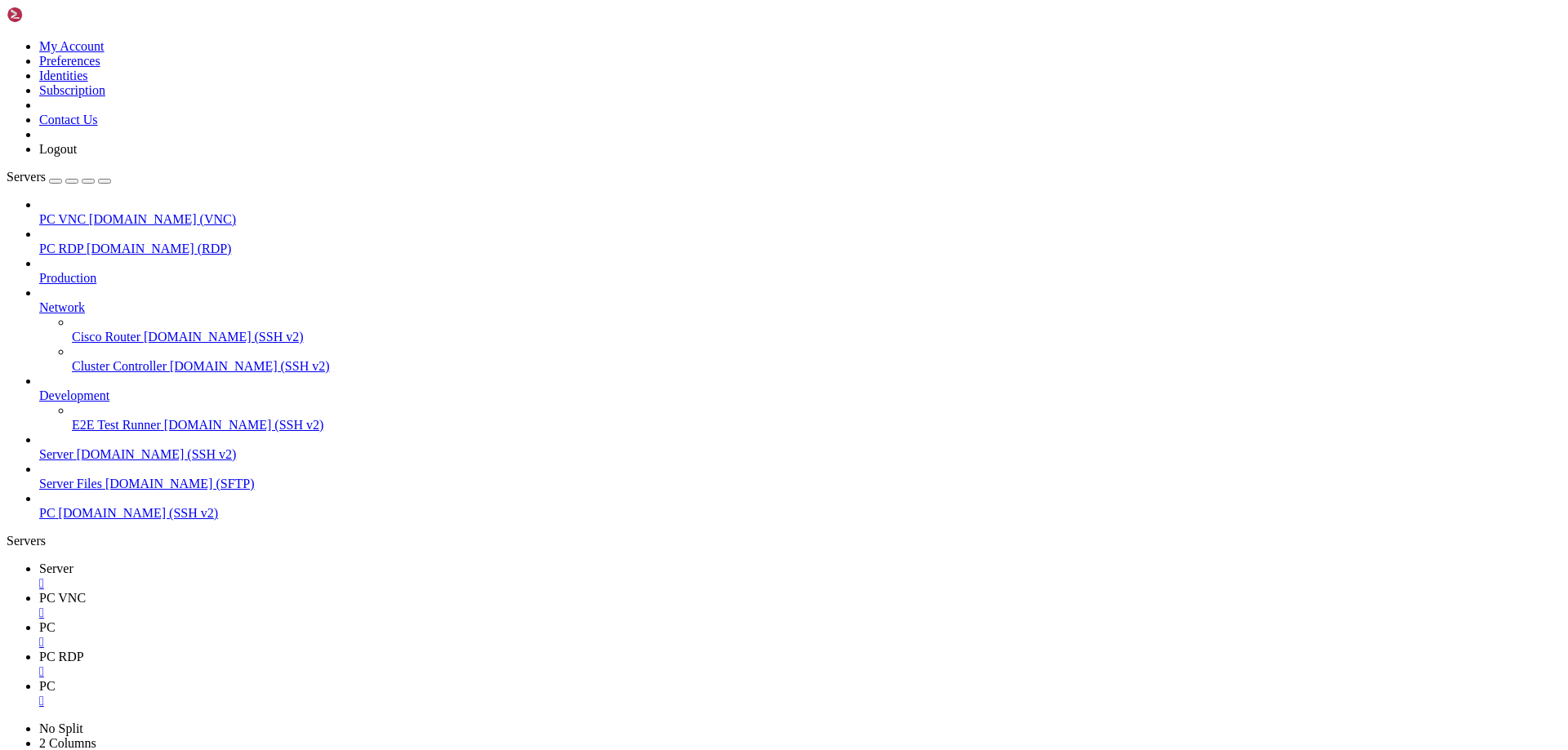
click at [584, 679] on link "PC " at bounding box center [800, 694] width 1522 height 29
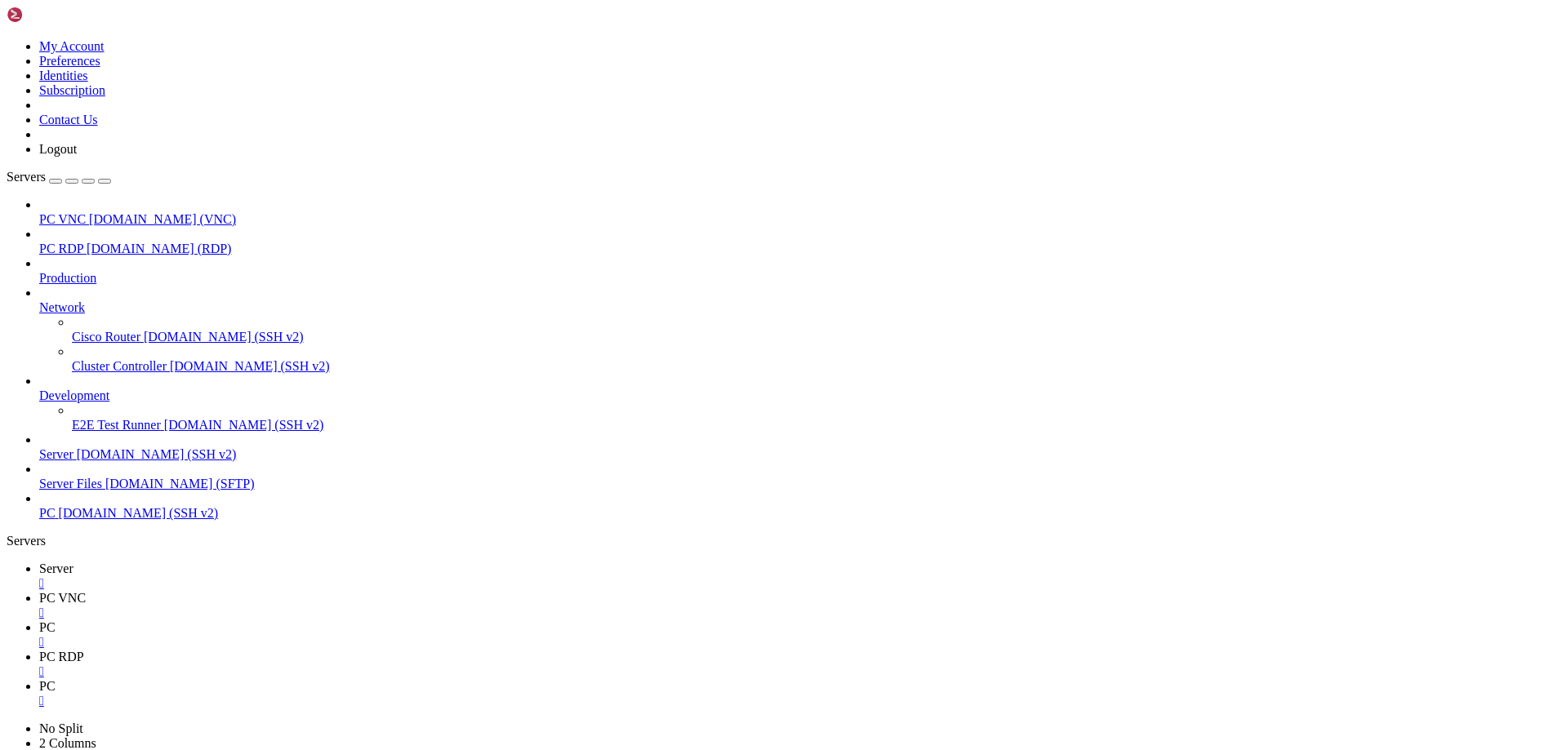
drag, startPoint x: 374, startPoint y: 2012, endPoint x: 371, endPoint y: 2078, distance: 66.1
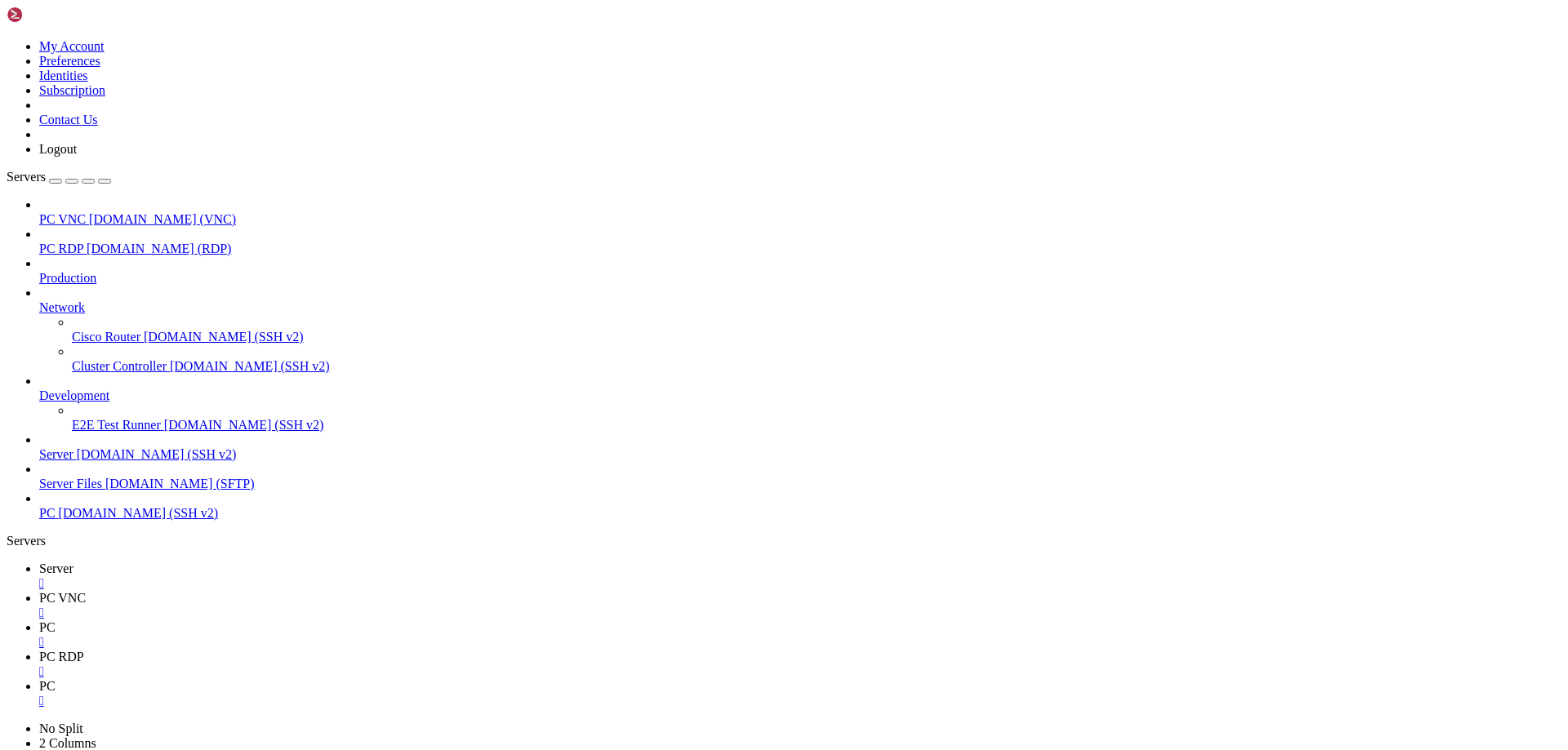
scroll to position [0, 0]
click at [86, 591] on span "PC VNC" at bounding box center [62, 597] width 47 height 14
click at [105, 181] on icon "button" at bounding box center [105, 181] width 0 height 0
click at [39, 679] on icon at bounding box center [39, 686] width 0 height 14
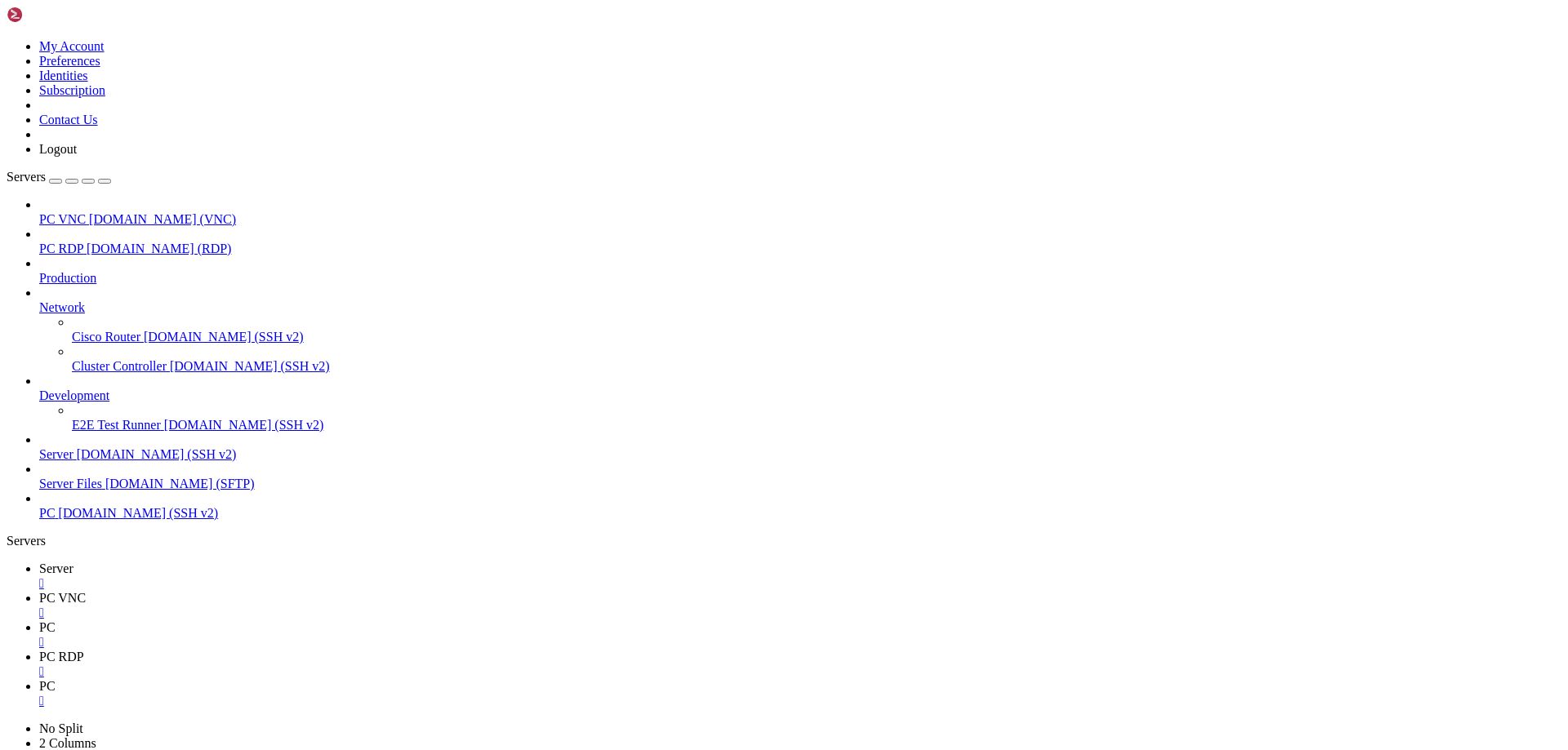
scroll to position [1387, 0]
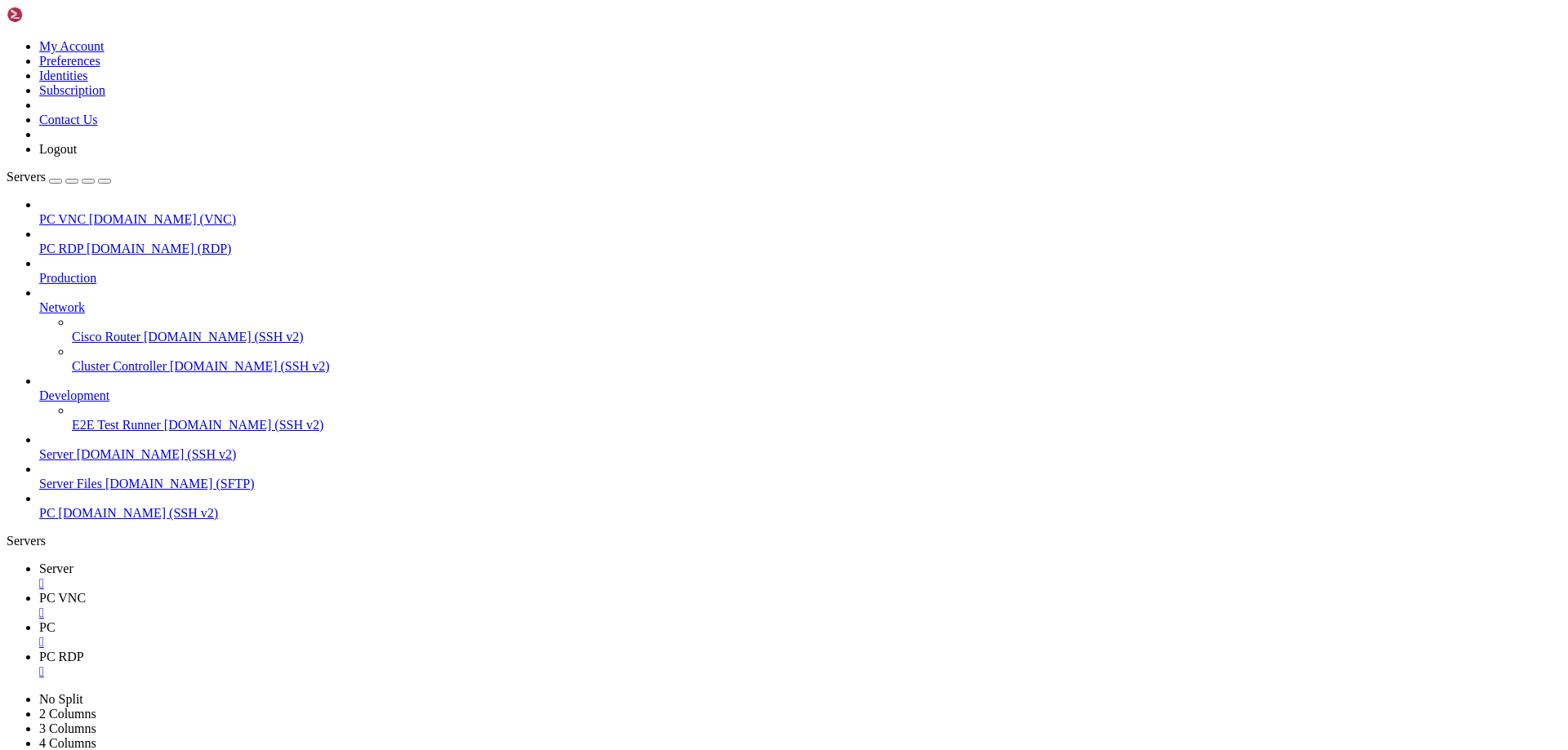
click at [7, 533] on div "Servers" at bounding box center [784, 540] width 1554 height 15
click at [121, 520] on span "[DOMAIN_NAME] (SSH v2)" at bounding box center [138, 513] width 160 height 14
